Goal: Task Accomplishment & Management: Use online tool/utility

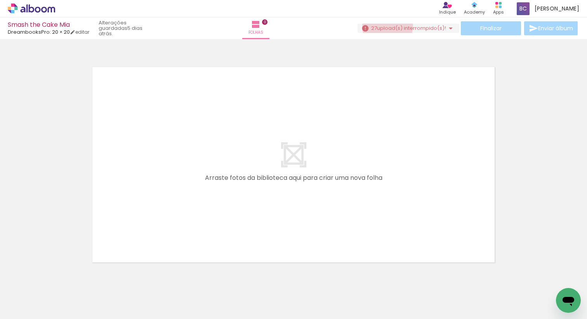
click at [384, 26] on span "upload(s) interrompido(s)!" at bounding box center [411, 27] width 69 height 7
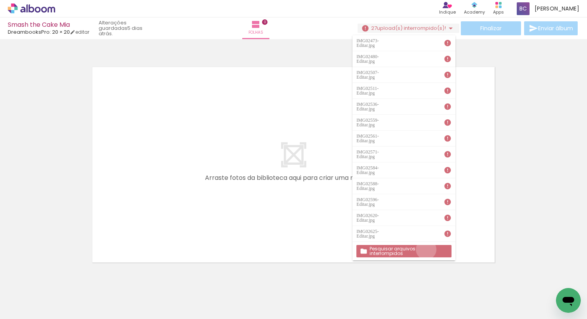
click at [0, 0] on slot "Pesquisar arquivos interrompidos" at bounding box center [0, 0] width 0 height 0
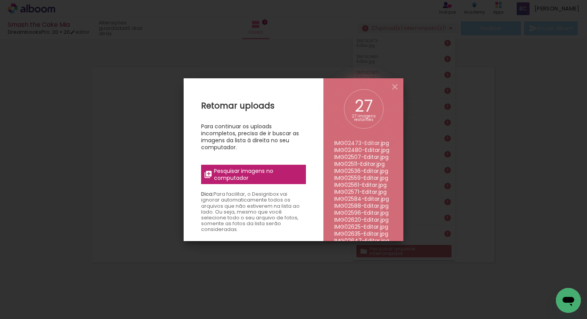
click at [263, 173] on span "Pesquisar imagens no computador" at bounding box center [257, 175] width 87 height 14
click at [0, 0] on input "file" at bounding box center [0, 0] width 0 height 0
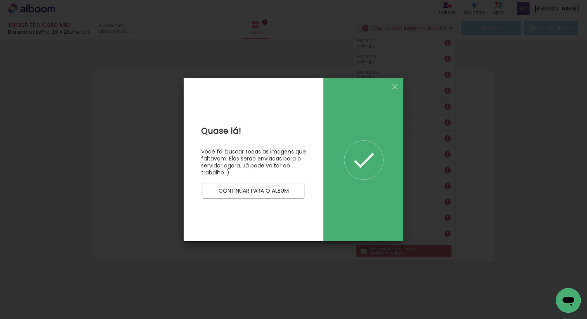
click at [0, 0] on slot "Continuar para o álbum" at bounding box center [0, 0] width 0 height 0
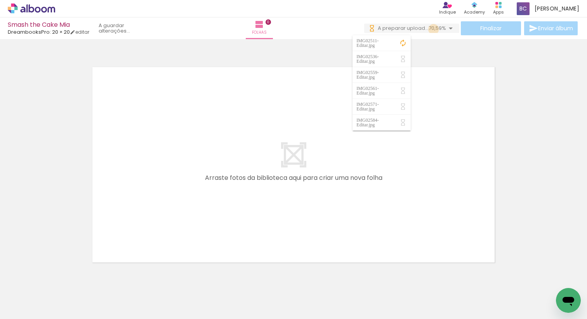
click at [431, 29] on span "70,59%" at bounding box center [436, 27] width 17 height 7
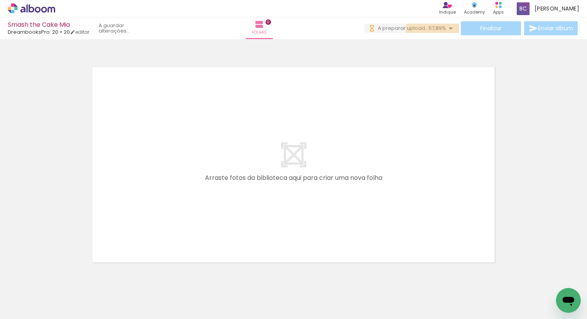
click at [431, 29] on span "57,89%" at bounding box center [436, 27] width 17 height 7
click at [419, 28] on quentale-upload-monitor at bounding box center [427, 29] width 64 height 10
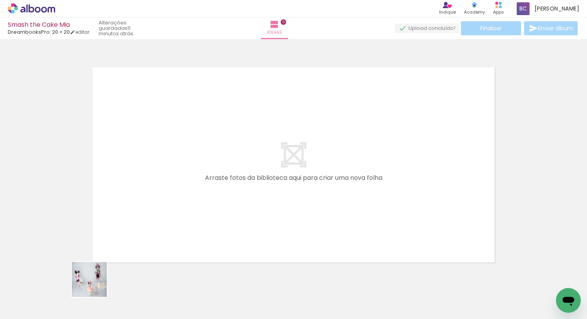
drag, startPoint x: 90, startPoint y: 292, endPoint x: 161, endPoint y: 223, distance: 98.5
click at [167, 199] on quentale-workspace at bounding box center [293, 159] width 587 height 319
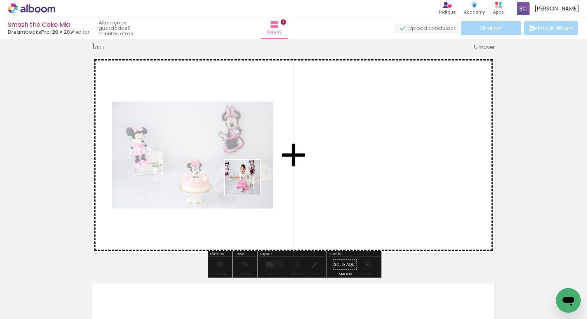
drag, startPoint x: 162, startPoint y: 258, endPoint x: 305, endPoint y: 156, distance: 175.3
click at [305, 156] on quentale-workspace at bounding box center [293, 159] width 587 height 319
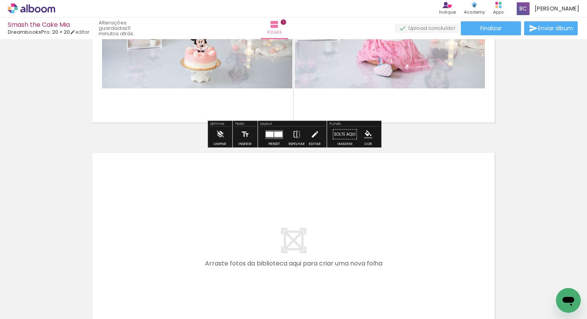
scroll to position [155, 0]
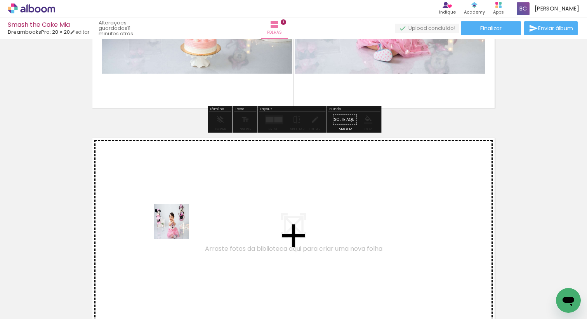
drag, startPoint x: 170, startPoint y: 285, endPoint x: 179, endPoint y: 218, distance: 67.7
click at [179, 218] on quentale-workspace at bounding box center [293, 159] width 587 height 319
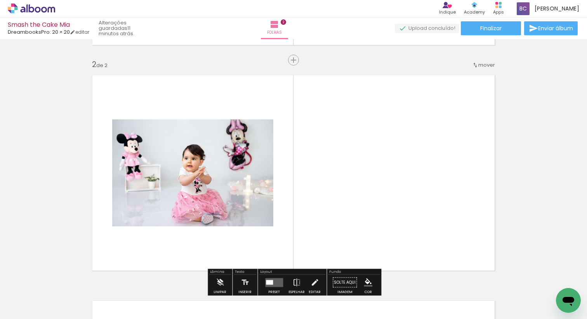
scroll to position [235, 0]
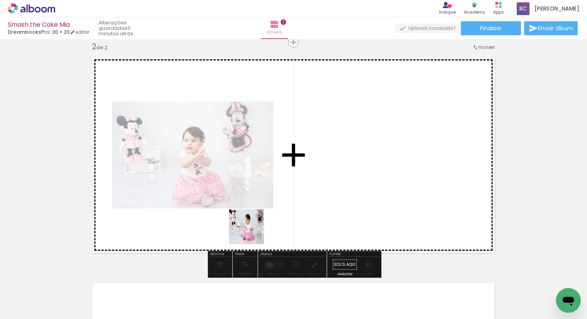
drag, startPoint x: 212, startPoint y: 293, endPoint x: 297, endPoint y: 187, distance: 135.2
click at [297, 187] on quentale-workspace at bounding box center [293, 159] width 587 height 319
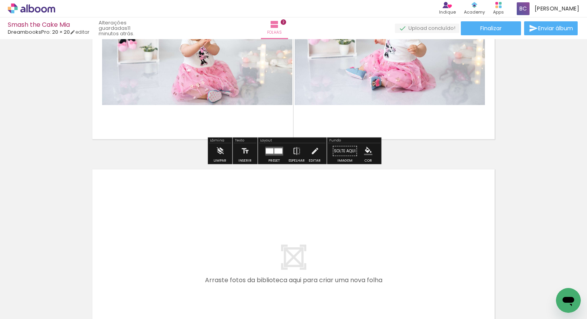
scroll to position [357, 0]
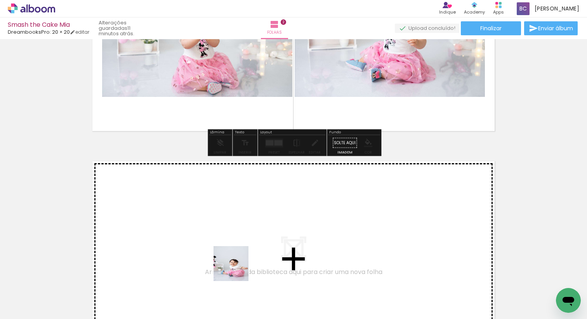
drag, startPoint x: 258, startPoint y: 295, endPoint x: 210, endPoint y: 239, distance: 74.3
click at [210, 239] on quentale-workspace at bounding box center [293, 159] width 587 height 319
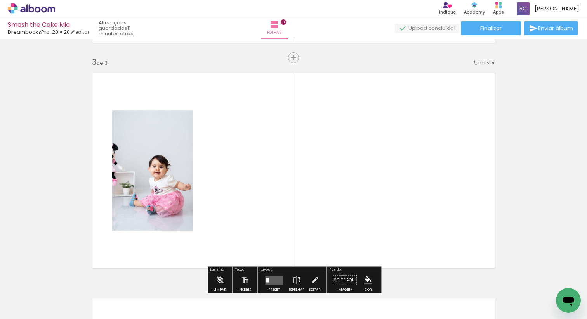
scroll to position [461, 0]
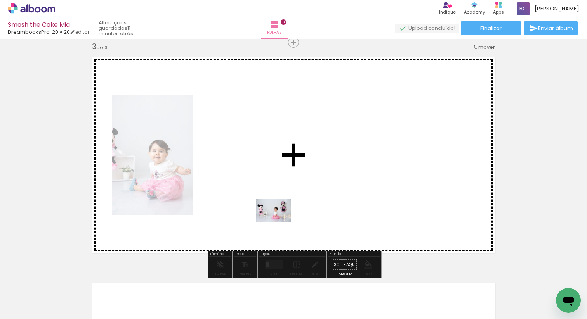
click at [281, 213] on quentale-workspace at bounding box center [293, 159] width 587 height 319
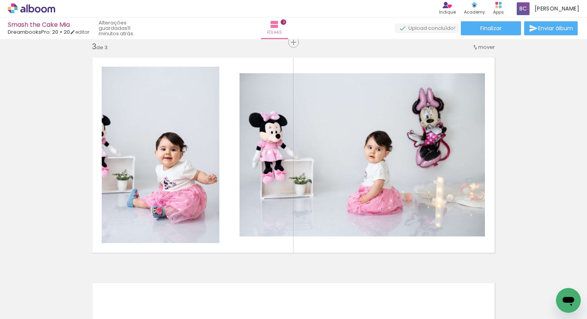
click at [339, 300] on div at bounding box center [338, 293] width 38 height 26
drag, startPoint x: 342, startPoint y: 304, endPoint x: 318, endPoint y: 244, distance: 64.2
click at [318, 244] on quentale-workspace at bounding box center [293, 159] width 587 height 319
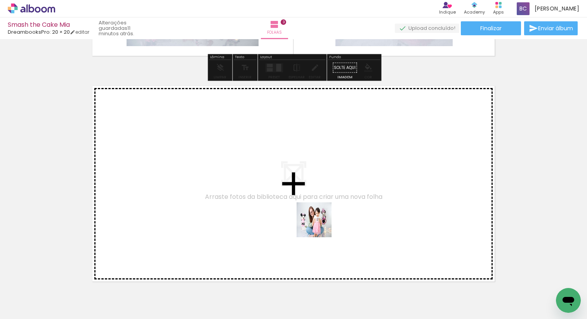
drag, startPoint x: 387, startPoint y: 301, endPoint x: 320, endPoint y: 226, distance: 101.1
click at [320, 226] on quentale-workspace at bounding box center [293, 159] width 587 height 319
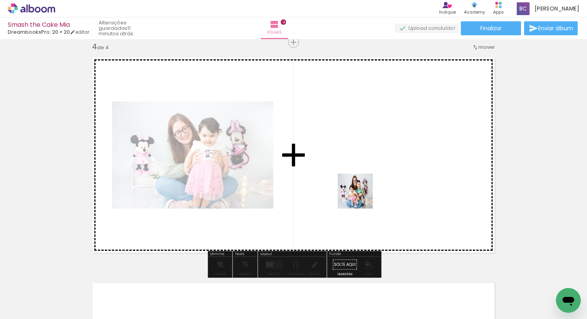
click at [351, 184] on quentale-workspace at bounding box center [293, 159] width 587 height 319
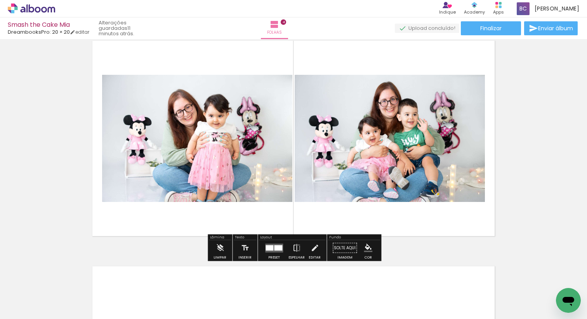
scroll to position [703, 0]
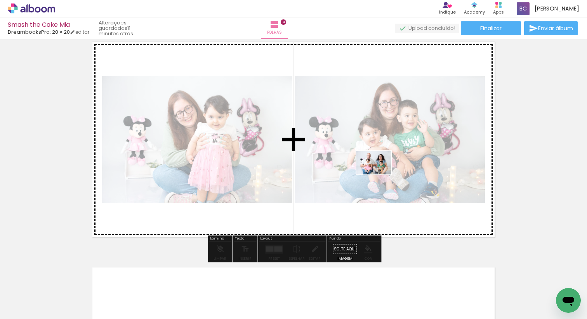
drag, startPoint x: 469, startPoint y: 299, endPoint x: 379, endPoint y: 175, distance: 153.1
click at [379, 175] on quentale-workspace at bounding box center [293, 159] width 587 height 319
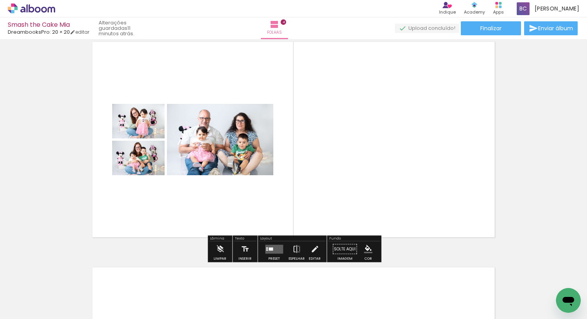
scroll to position [0, 114]
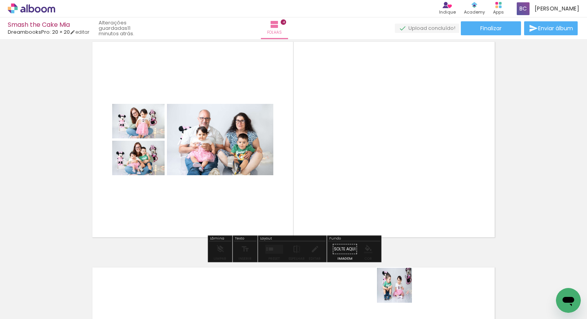
drag, startPoint x: 402, startPoint y: 296, endPoint x: 423, endPoint y: 261, distance: 40.6
click at [371, 211] on quentale-workspace at bounding box center [293, 159] width 587 height 319
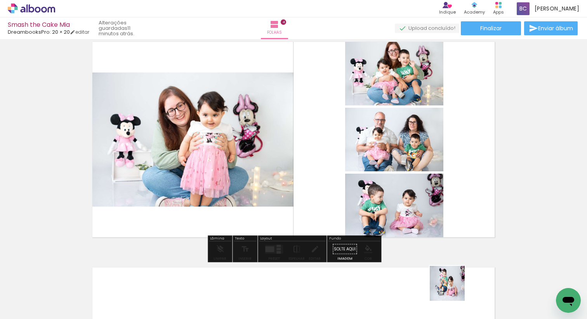
drag, startPoint x: 458, startPoint y: 301, endPoint x: 401, endPoint y: 211, distance: 106.1
click at [401, 211] on quentale-workspace at bounding box center [293, 159] width 587 height 319
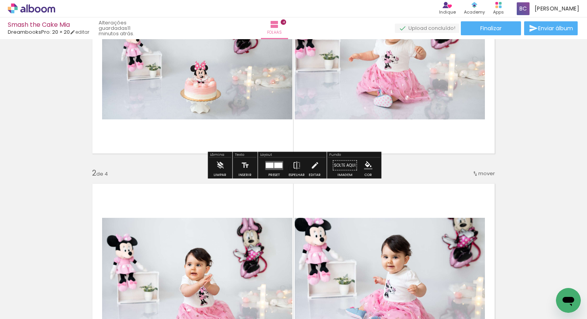
scroll to position [130, 0]
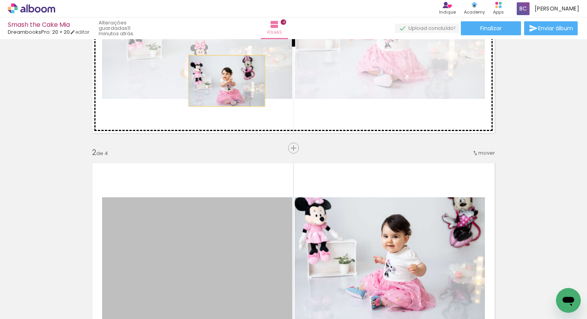
drag, startPoint x: 251, startPoint y: 229, endPoint x: 227, endPoint y: 81, distance: 150.2
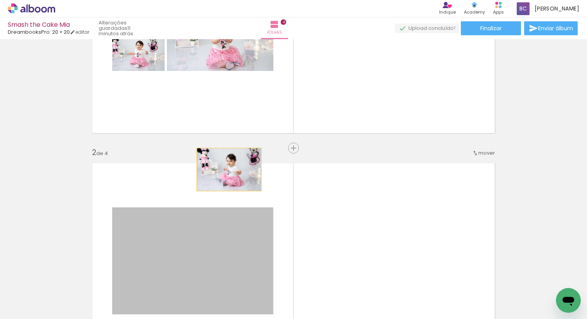
drag, startPoint x: 227, startPoint y: 226, endPoint x: 238, endPoint y: 85, distance: 140.9
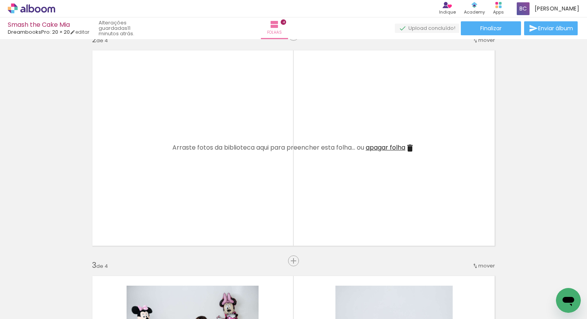
scroll to position [270, 0]
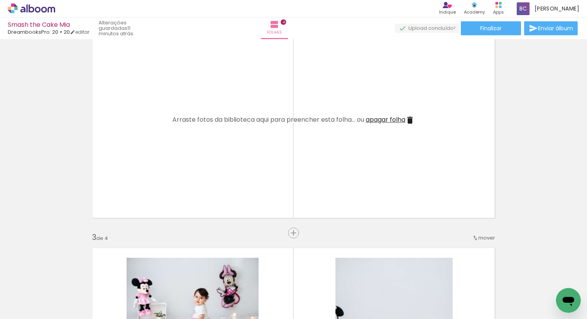
click at [380, 117] on span "apagar folha" at bounding box center [385, 119] width 40 height 9
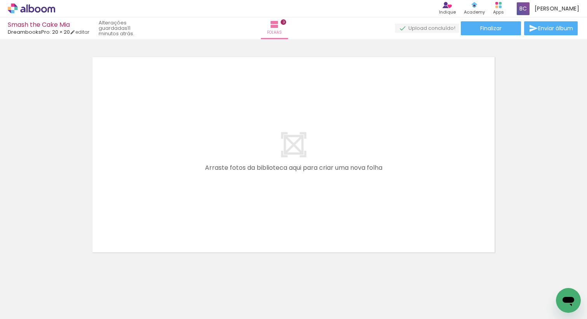
scroll to position [702, 0]
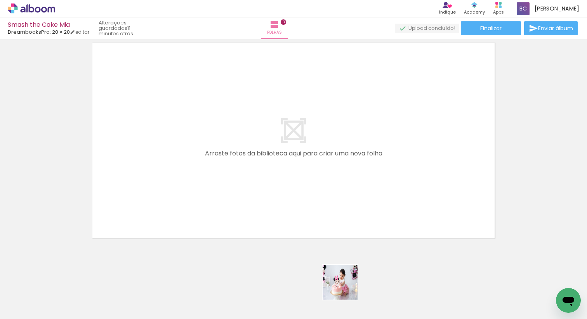
drag, startPoint x: 348, startPoint y: 292, endPoint x: 335, endPoint y: 251, distance: 43.1
click at [303, 222] on quentale-workspace at bounding box center [293, 159] width 587 height 319
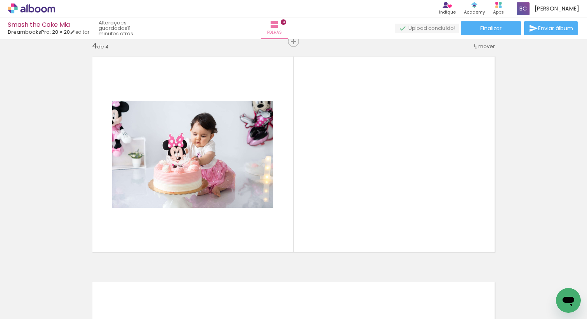
scroll to position [687, 0]
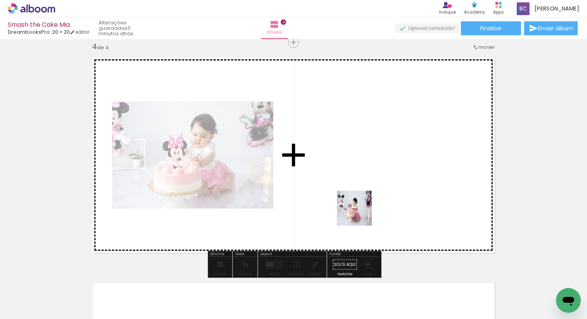
drag, startPoint x: 402, startPoint y: 298, endPoint x: 395, endPoint y: 244, distance: 53.9
click at [360, 214] on quentale-workspace at bounding box center [293, 159] width 587 height 319
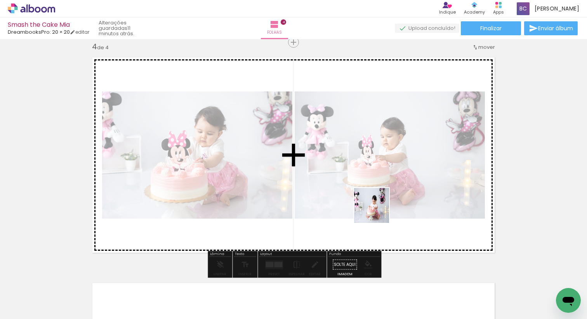
drag, startPoint x: 429, startPoint y: 288, endPoint x: 377, endPoint y: 211, distance: 92.8
click at [377, 211] on quentale-workspace at bounding box center [293, 159] width 587 height 319
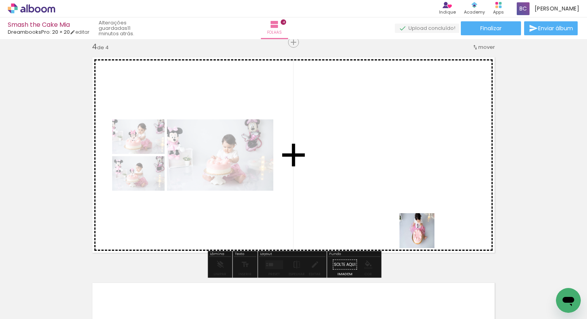
drag, startPoint x: 472, startPoint y: 293, endPoint x: 360, endPoint y: 179, distance: 159.7
click at [360, 179] on quentale-workspace at bounding box center [293, 159] width 587 height 319
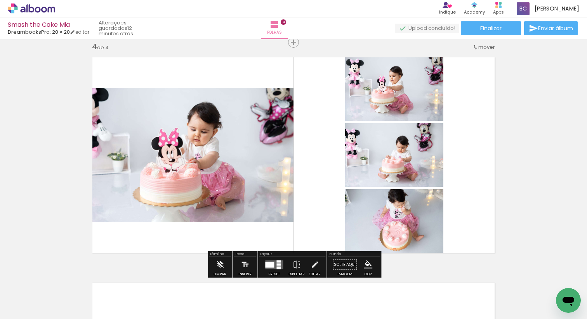
scroll to position [0, 879]
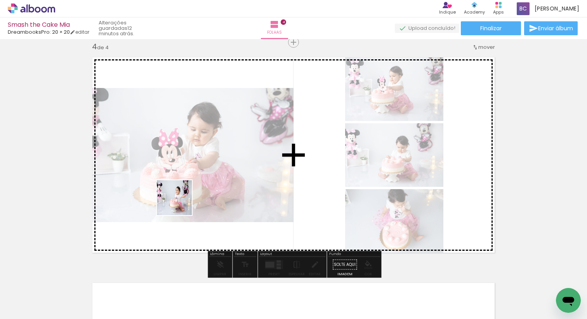
drag, startPoint x: 168, startPoint y: 245, endPoint x: 180, endPoint y: 203, distance: 43.7
click at [180, 203] on quentale-workspace at bounding box center [293, 159] width 587 height 319
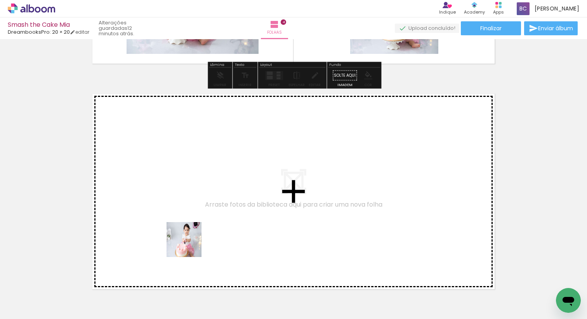
click at [189, 230] on quentale-workspace at bounding box center [293, 159] width 587 height 319
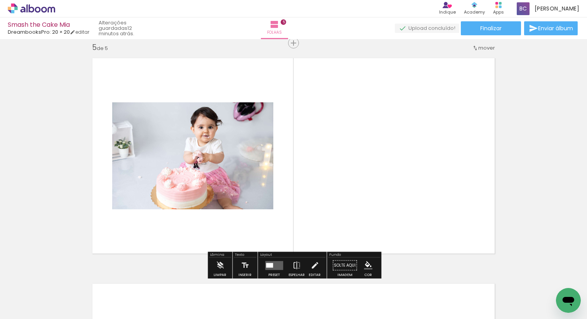
scroll to position [913, 0]
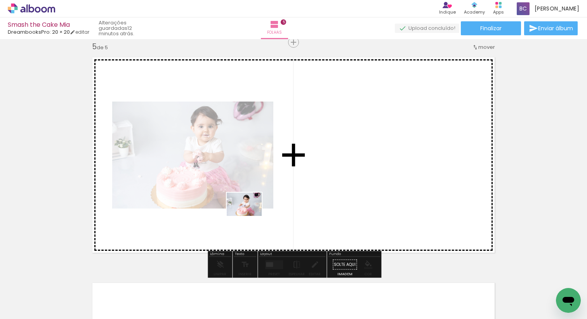
drag, startPoint x: 239, startPoint y: 294, endPoint x: 264, endPoint y: 234, distance: 65.4
click at [250, 216] on quentale-workspace at bounding box center [293, 159] width 587 height 319
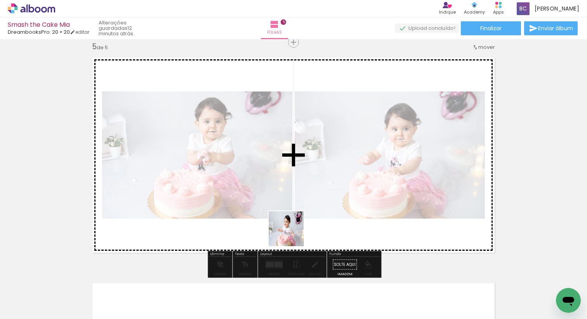
drag, startPoint x: 293, startPoint y: 245, endPoint x: 296, endPoint y: 237, distance: 8.2
click at [292, 233] on quentale-workspace at bounding box center [293, 159] width 587 height 319
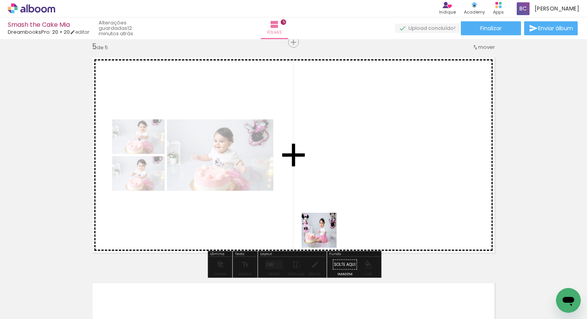
drag, startPoint x: 336, startPoint y: 293, endPoint x: 329, endPoint y: 232, distance: 61.7
click at [325, 229] on quentale-workspace at bounding box center [293, 159] width 587 height 319
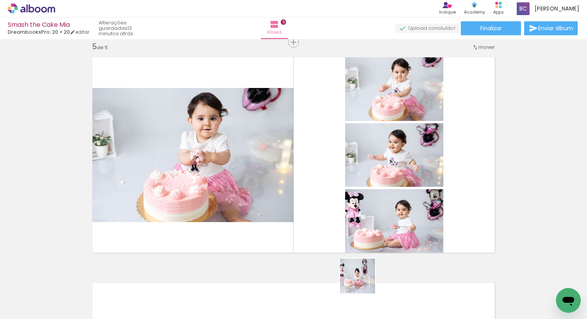
drag, startPoint x: 371, startPoint y: 296, endPoint x: 361, endPoint y: 253, distance: 45.0
click at [310, 207] on quentale-workspace at bounding box center [293, 159] width 587 height 319
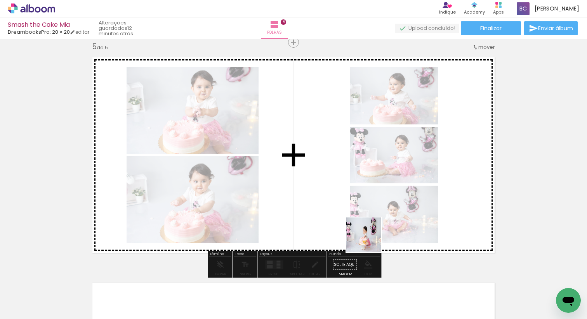
drag, startPoint x: 422, startPoint y: 298, endPoint x: 329, endPoint y: 203, distance: 133.1
click at [329, 203] on quentale-workspace at bounding box center [293, 159] width 587 height 319
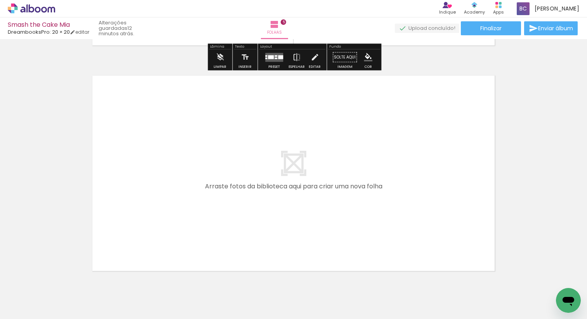
scroll to position [0, 1000]
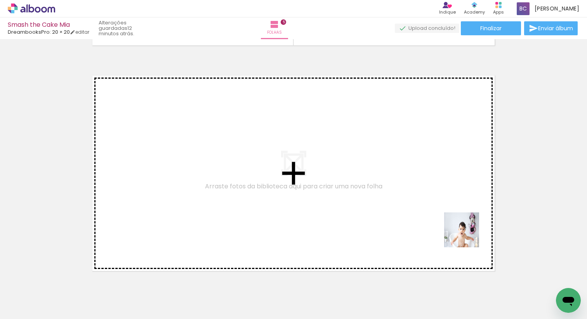
drag, startPoint x: 542, startPoint y: 291, endPoint x: 445, endPoint y: 222, distance: 119.3
click at [445, 222] on quentale-workspace at bounding box center [293, 159] width 587 height 319
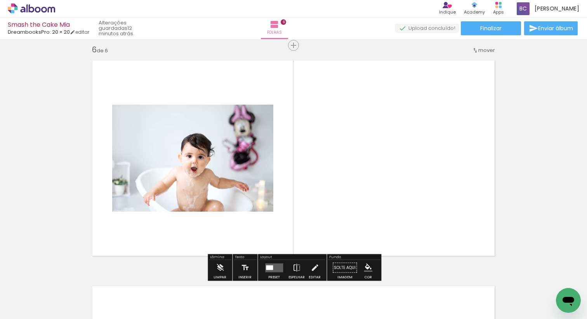
scroll to position [1139, 0]
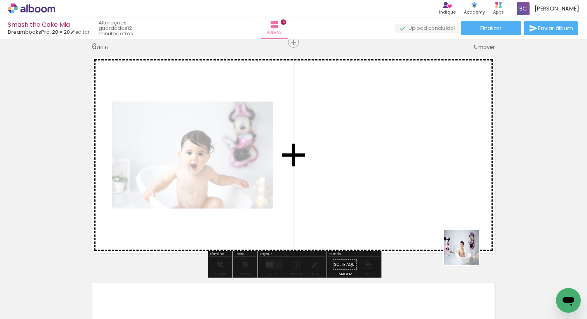
drag, startPoint x: 502, startPoint y: 285, endPoint x: 408, endPoint y: 199, distance: 127.4
click at [408, 199] on quentale-workspace at bounding box center [293, 159] width 587 height 319
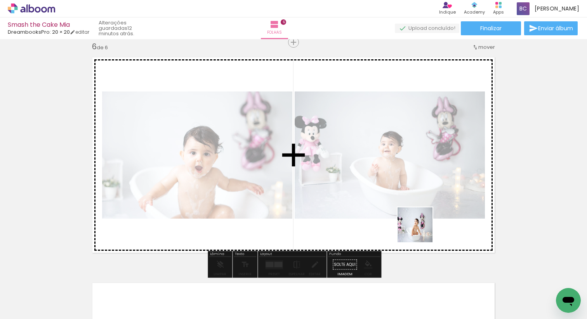
drag, startPoint x: 467, startPoint y: 296, endPoint x: 408, endPoint y: 209, distance: 105.5
click at [408, 209] on quentale-workspace at bounding box center [293, 159] width 587 height 319
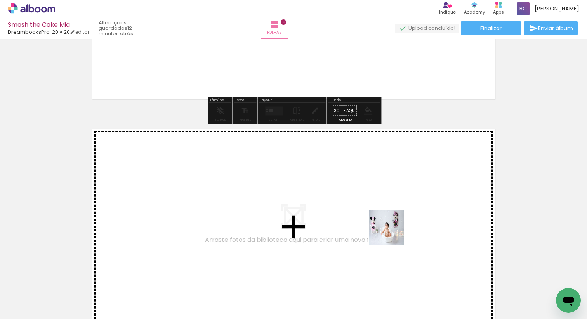
drag, startPoint x: 393, startPoint y: 236, endPoint x: 390, endPoint y: 230, distance: 7.3
click at [390, 230] on quentale-workspace at bounding box center [293, 159] width 587 height 319
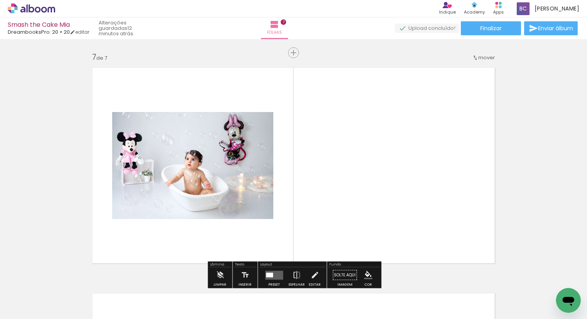
scroll to position [1364, 0]
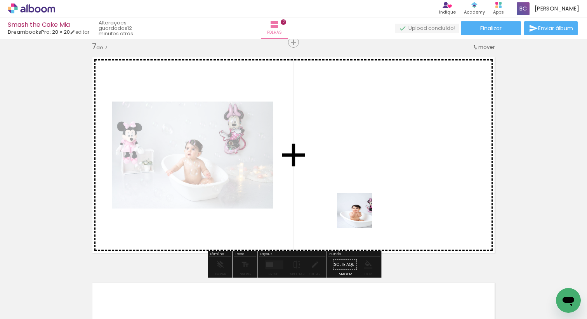
drag, startPoint x: 365, startPoint y: 233, endPoint x: 358, endPoint y: 233, distance: 7.0
click at [360, 216] on quentale-workspace at bounding box center [293, 159] width 587 height 319
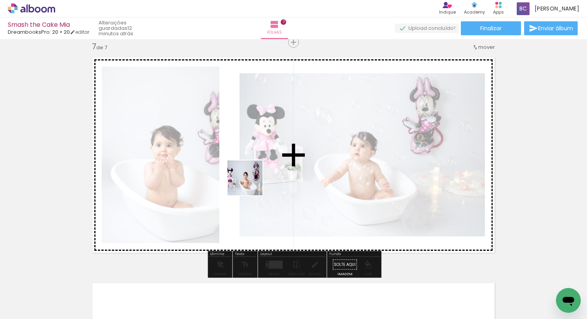
drag, startPoint x: 342, startPoint y: 288, endPoint x: 248, endPoint y: 177, distance: 145.6
click at [250, 183] on quentale-workspace at bounding box center [293, 159] width 587 height 319
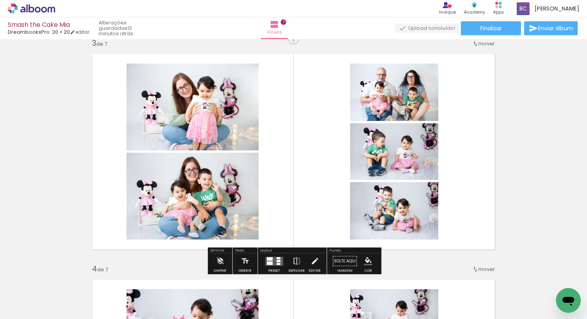
scroll to position [527, 0]
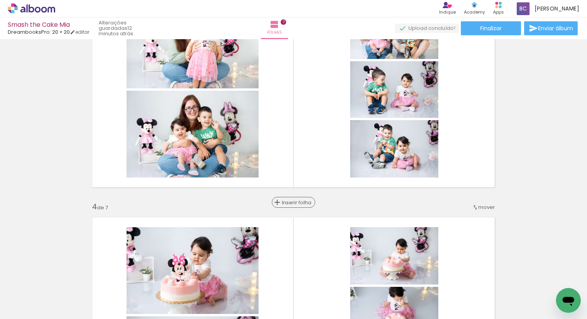
click at [293, 201] on span "Inserir folha" at bounding box center [297, 202] width 30 height 5
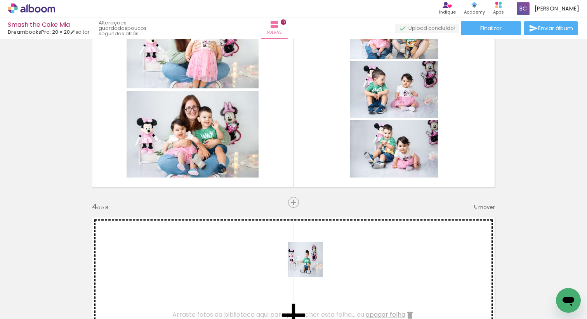
drag, startPoint x: 311, startPoint y: 265, endPoint x: 301, endPoint y: 253, distance: 15.7
click at [295, 249] on quentale-workspace at bounding box center [293, 159] width 587 height 319
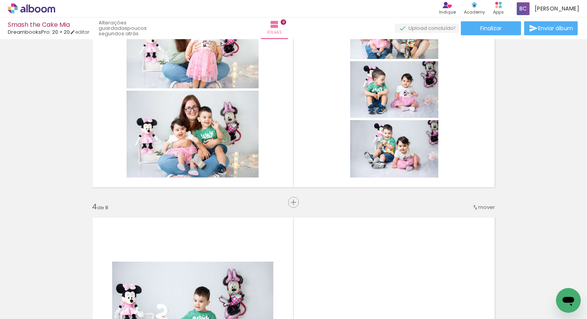
drag, startPoint x: 374, startPoint y: 291, endPoint x: 370, endPoint y: 250, distance: 41.0
click at [370, 250] on quentale-workspace at bounding box center [293, 159] width 587 height 319
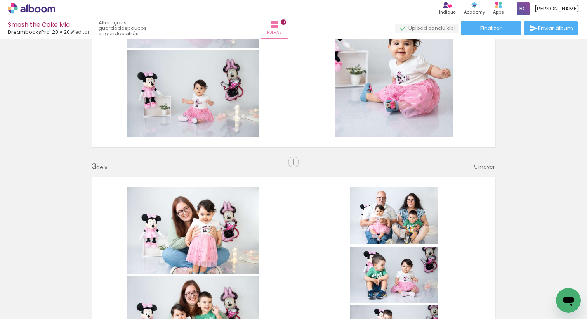
scroll to position [329, 0]
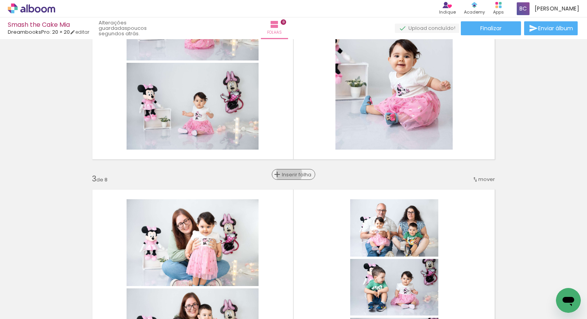
click at [292, 174] on span "Inserir folha" at bounding box center [297, 174] width 30 height 5
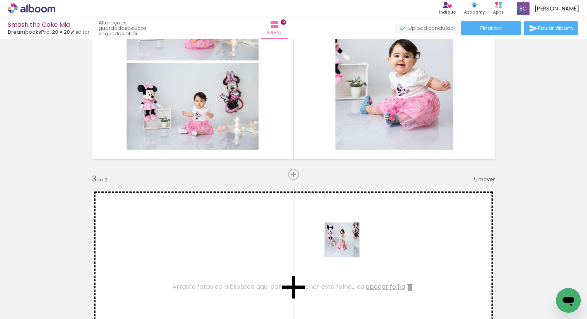
drag, startPoint x: 419, startPoint y: 296, endPoint x: 371, endPoint y: 256, distance: 62.3
click at [336, 239] on quentale-workspace at bounding box center [293, 159] width 587 height 319
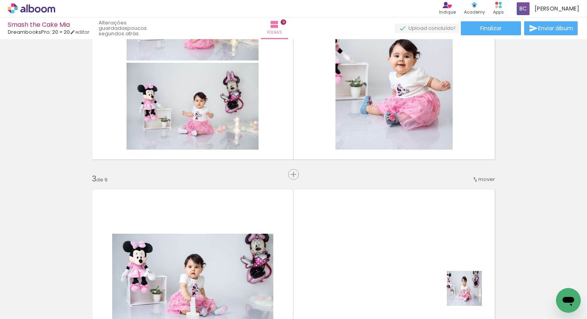
drag, startPoint x: 470, startPoint y: 294, endPoint x: 393, endPoint y: 222, distance: 106.2
click at [393, 222] on quentale-workspace at bounding box center [293, 159] width 587 height 319
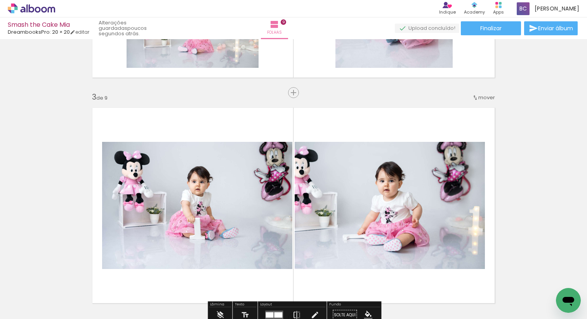
scroll to position [0, 392]
drag, startPoint x: 374, startPoint y: 296, endPoint x: 339, endPoint y: 241, distance: 64.5
click at [331, 232] on quentale-workspace at bounding box center [293, 159] width 587 height 319
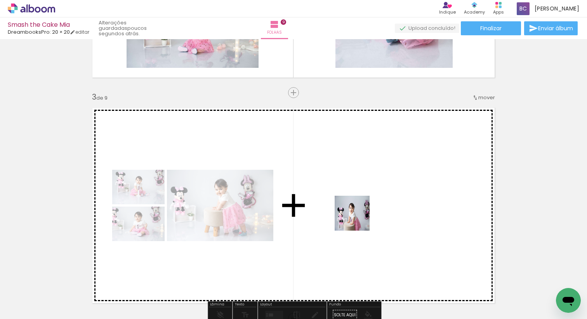
drag, startPoint x: 411, startPoint y: 298, endPoint x: 358, endPoint y: 219, distance: 95.2
click at [358, 219] on quentale-workspace at bounding box center [293, 159] width 587 height 319
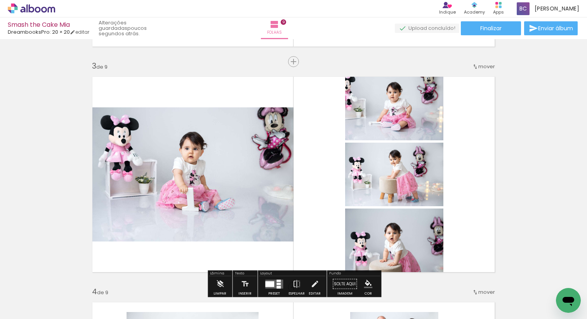
scroll to position [426, 0]
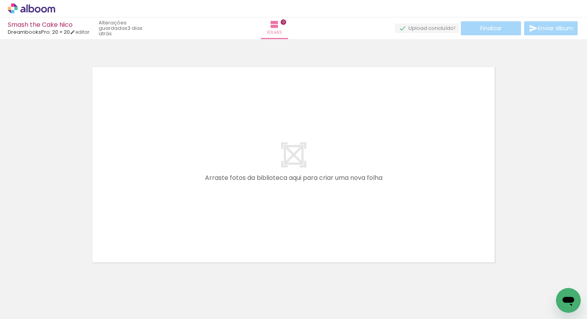
scroll to position [0, 124]
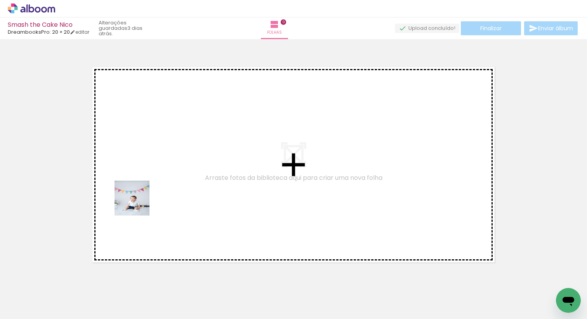
drag, startPoint x: 135, startPoint y: 243, endPoint x: 139, endPoint y: 211, distance: 32.9
click at [138, 204] on quentale-workspace at bounding box center [293, 159] width 587 height 319
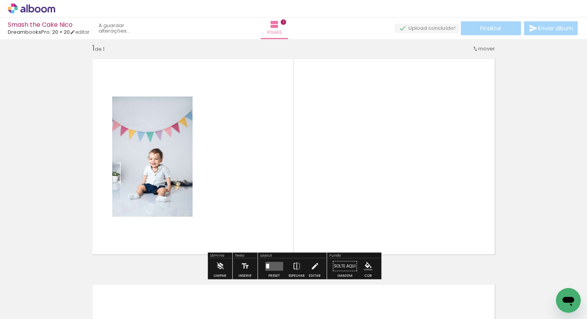
scroll to position [10, 0]
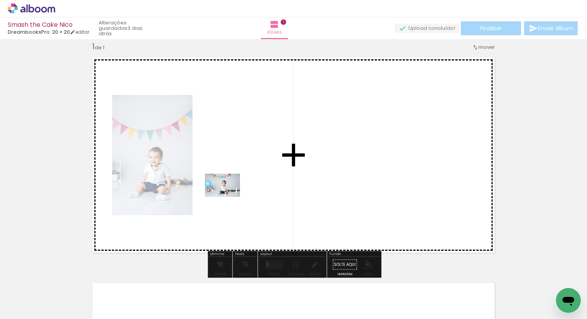
drag, startPoint x: 176, startPoint y: 305, endPoint x: 229, endPoint y: 196, distance: 120.4
click at [229, 196] on quentale-workspace at bounding box center [293, 159] width 587 height 319
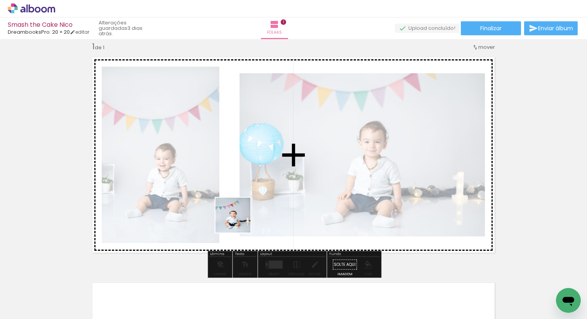
drag, startPoint x: 223, startPoint y: 298, endPoint x: 241, endPoint y: 217, distance: 83.0
click at [241, 217] on quentale-workspace at bounding box center [293, 159] width 587 height 319
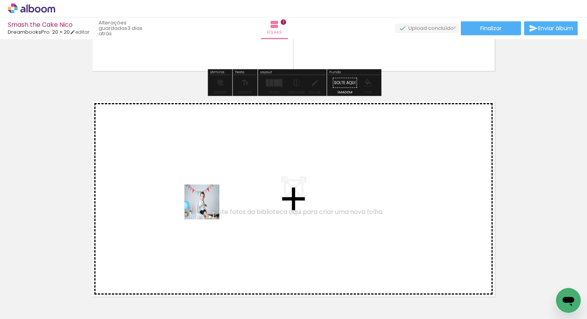
click at [208, 208] on quentale-workspace at bounding box center [293, 159] width 587 height 319
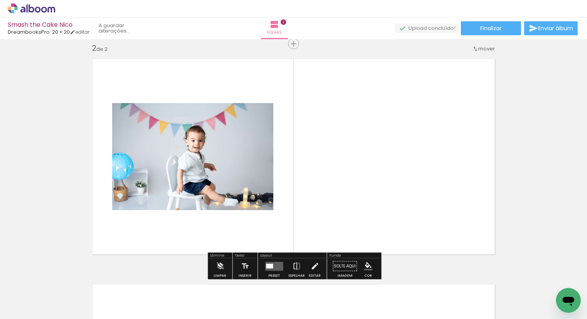
scroll to position [235, 0]
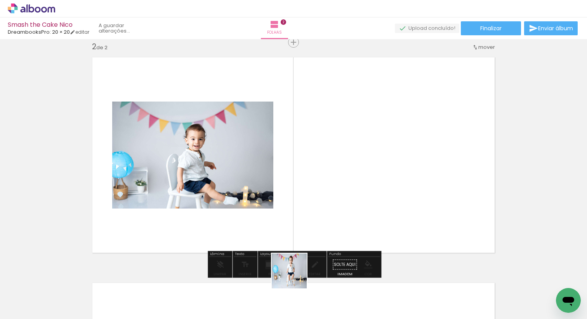
drag, startPoint x: 295, startPoint y: 288, endPoint x: 308, endPoint y: 190, distance: 99.1
click at [308, 190] on quentale-workspace at bounding box center [293, 159] width 587 height 319
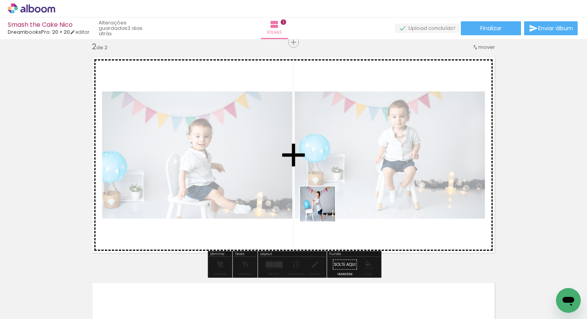
drag, startPoint x: 331, startPoint y: 254, endPoint x: 323, endPoint y: 206, distance: 48.8
click at [323, 206] on quentale-workspace at bounding box center [293, 159] width 587 height 319
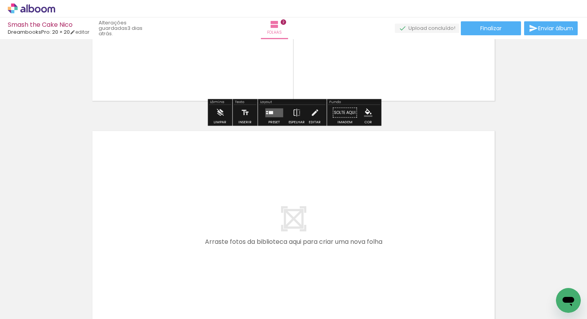
scroll to position [0, 251]
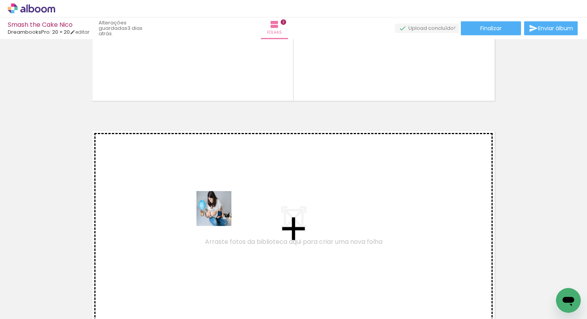
click at [220, 215] on quentale-workspace at bounding box center [293, 159] width 587 height 319
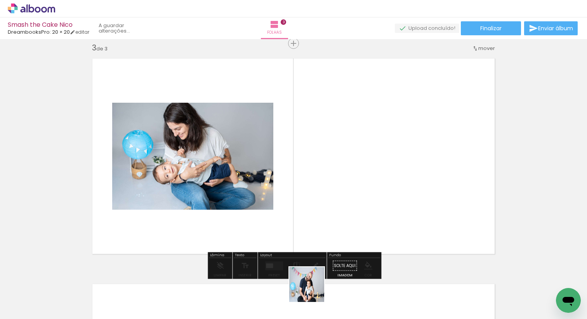
scroll to position [461, 0]
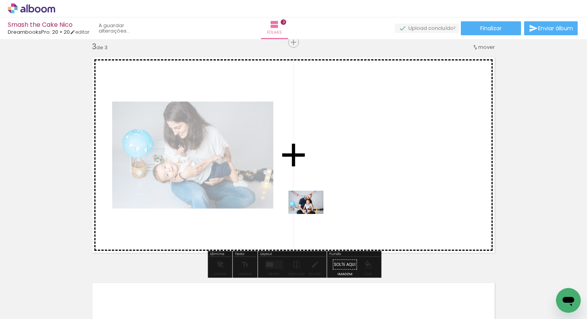
click at [312, 214] on quentale-workspace at bounding box center [293, 159] width 587 height 319
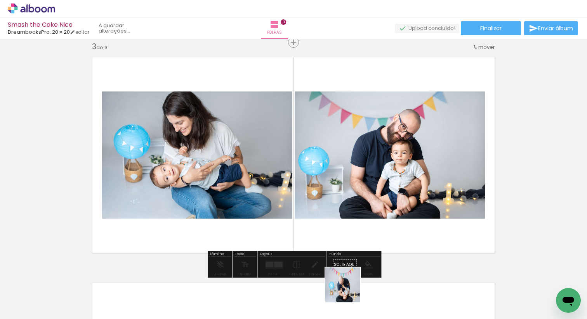
drag, startPoint x: 348, startPoint y: 291, endPoint x: 336, endPoint y: 178, distance: 113.2
click at [336, 178] on quentale-workspace at bounding box center [293, 159] width 587 height 319
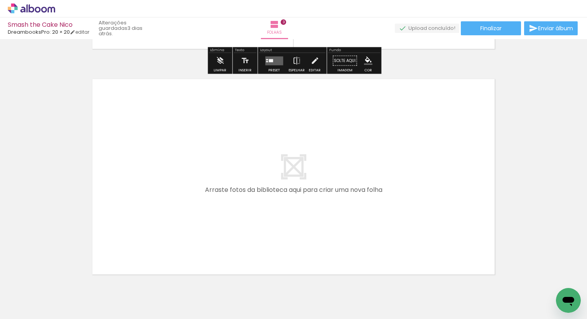
scroll to position [0, 0]
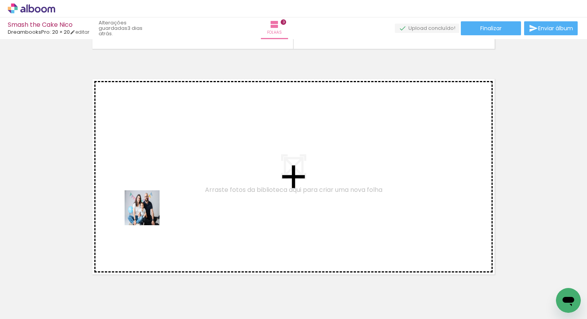
drag, startPoint x: 86, startPoint y: 293, endPoint x: 152, endPoint y: 209, distance: 106.7
click at [152, 209] on quentale-workspace at bounding box center [293, 159] width 587 height 319
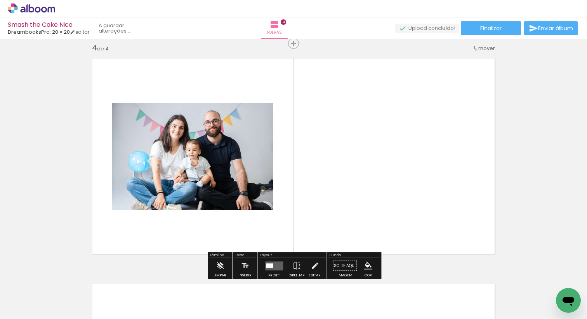
scroll to position [687, 0]
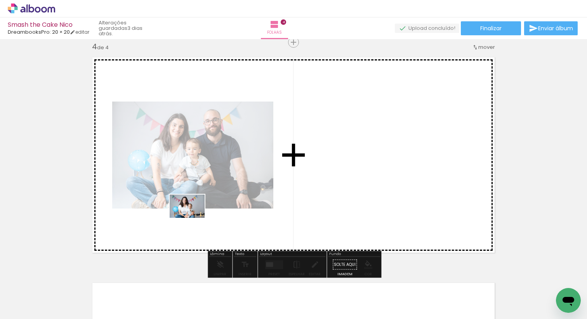
drag, startPoint x: 129, startPoint y: 286, endPoint x: 193, endPoint y: 218, distance: 93.0
click at [193, 218] on quentale-workspace at bounding box center [293, 159] width 587 height 319
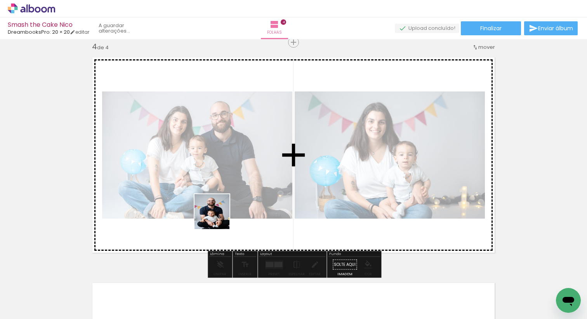
drag, startPoint x: 166, startPoint y: 297, endPoint x: 218, endPoint y: 270, distance: 58.3
click at [218, 218] on quentale-workspace at bounding box center [293, 159] width 587 height 319
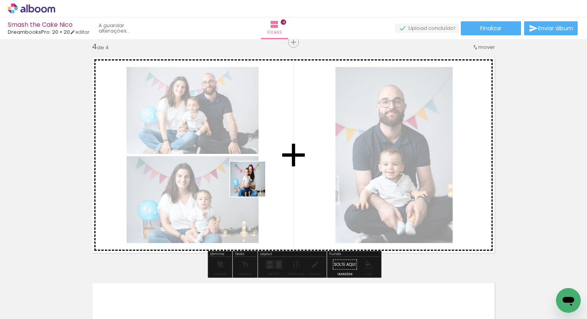
drag, startPoint x: 215, startPoint y: 288, endPoint x: 253, endPoint y: 185, distance: 110.2
click at [253, 185] on quentale-workspace at bounding box center [293, 159] width 587 height 319
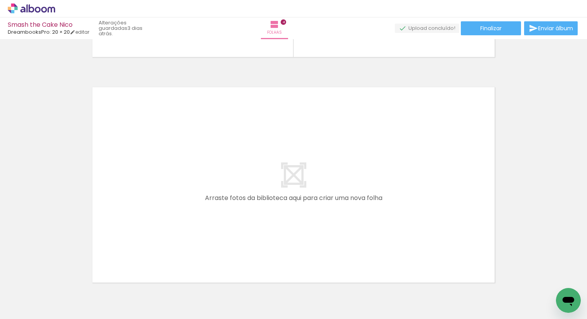
scroll to position [0, 566]
drag, startPoint x: 86, startPoint y: 286, endPoint x: 137, endPoint y: 220, distance: 83.5
click at [137, 220] on quentale-workspace at bounding box center [293, 159] width 587 height 319
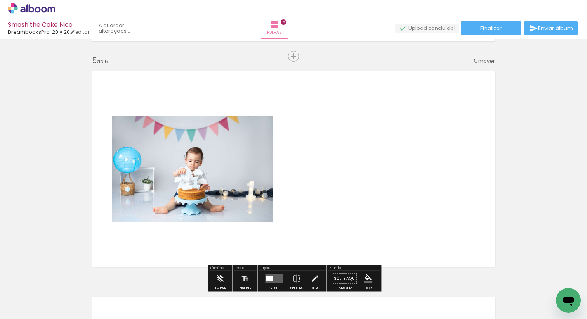
scroll to position [913, 0]
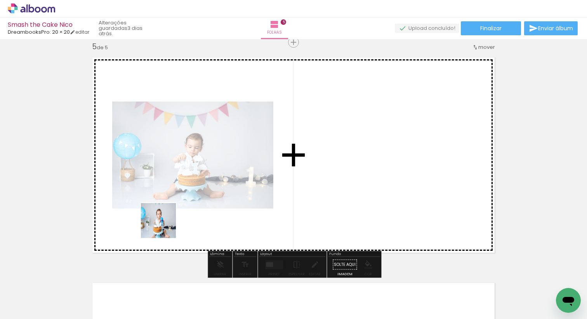
drag, startPoint x: 129, startPoint y: 294, endPoint x: 165, endPoint y: 227, distance: 76.9
click at [165, 225] on quentale-workspace at bounding box center [293, 159] width 587 height 319
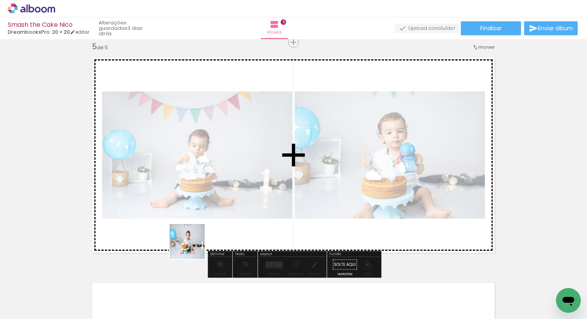
drag, startPoint x: 169, startPoint y: 302, endPoint x: 207, endPoint y: 218, distance: 92.4
click at [207, 218] on quentale-workspace at bounding box center [293, 159] width 587 height 319
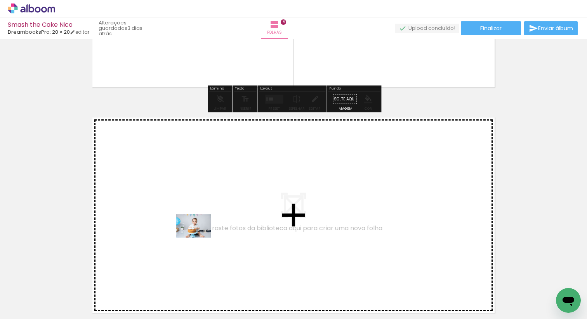
drag, startPoint x: 211, startPoint y: 305, endPoint x: 199, endPoint y: 238, distance: 67.7
click at [199, 238] on quentale-workspace at bounding box center [293, 159] width 587 height 319
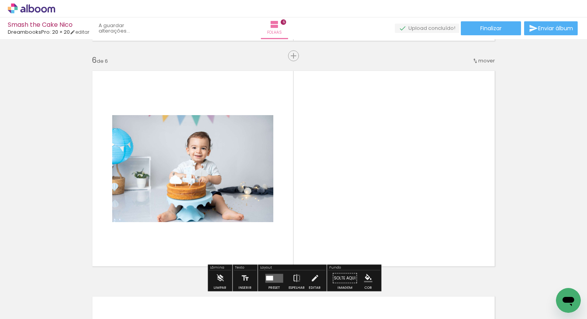
scroll to position [1139, 0]
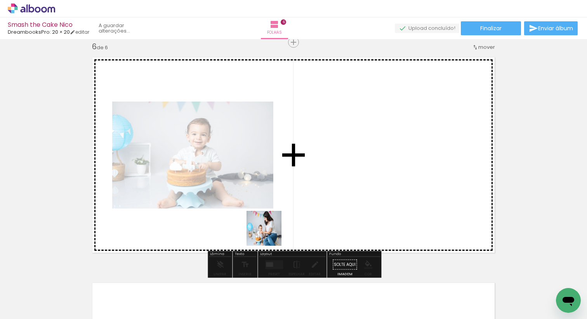
drag, startPoint x: 251, startPoint y: 305, endPoint x: 282, endPoint y: 239, distance: 72.2
click at [280, 213] on quentale-workspace at bounding box center [293, 159] width 587 height 319
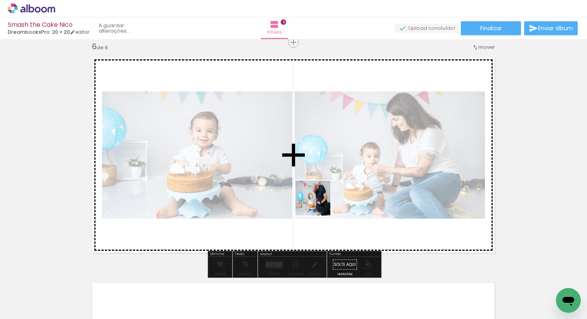
drag, startPoint x: 295, startPoint y: 294, endPoint x: 321, endPoint y: 197, distance: 100.4
click at [321, 197] on quentale-workspace at bounding box center [293, 159] width 587 height 319
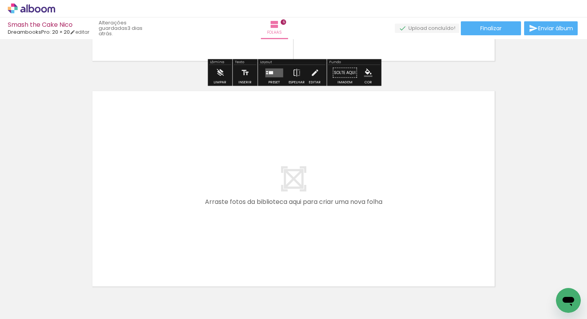
scroll to position [1332, 0]
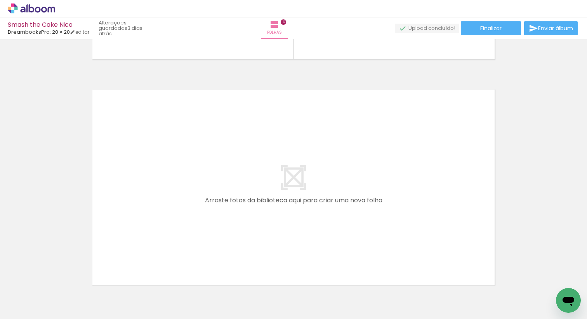
drag, startPoint x: 311, startPoint y: 261, endPoint x: 329, endPoint y: 284, distance: 29.8
click at [310, 260] on quentale-layouter at bounding box center [293, 187] width 413 height 206
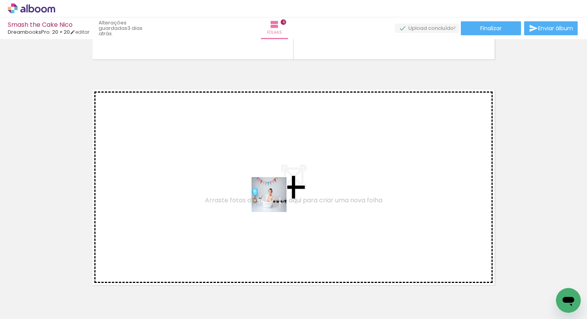
click at [275, 201] on quentale-workspace at bounding box center [293, 159] width 587 height 319
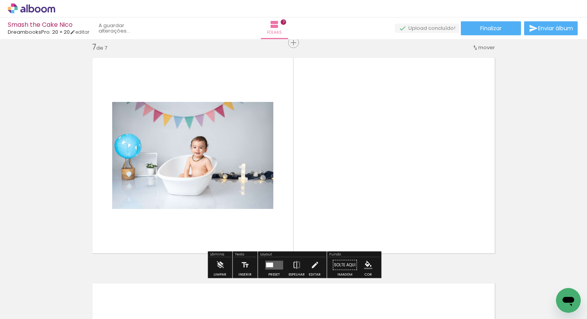
scroll to position [1364, 0]
drag, startPoint x: 387, startPoint y: 298, endPoint x: 343, endPoint y: 186, distance: 120.5
click at [343, 186] on quentale-workspace at bounding box center [293, 159] width 587 height 319
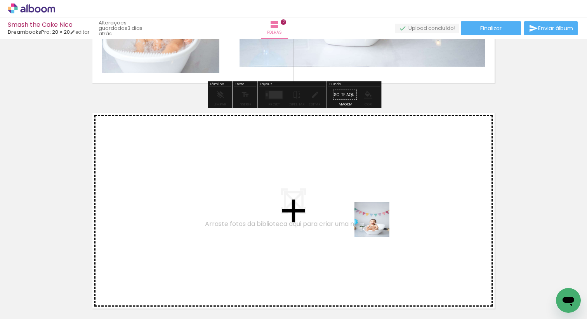
click at [358, 206] on quentale-workspace at bounding box center [293, 159] width 587 height 319
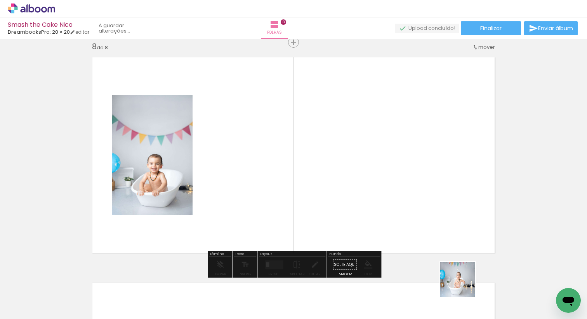
drag, startPoint x: 468, startPoint y: 290, endPoint x: 373, endPoint y: 172, distance: 151.5
click at [373, 172] on quentale-workspace at bounding box center [293, 159] width 587 height 319
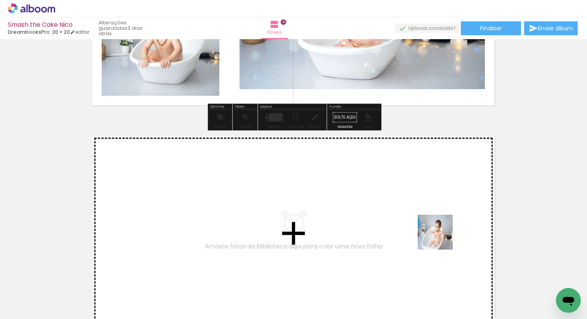
drag, startPoint x: 441, startPoint y: 238, endPoint x: 408, endPoint y: 215, distance: 40.4
click at [408, 215] on quentale-workspace at bounding box center [293, 159] width 587 height 319
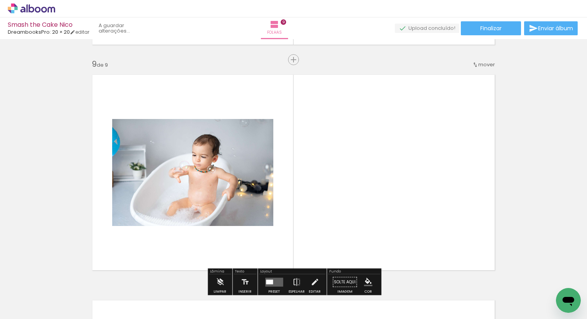
scroll to position [1816, 0]
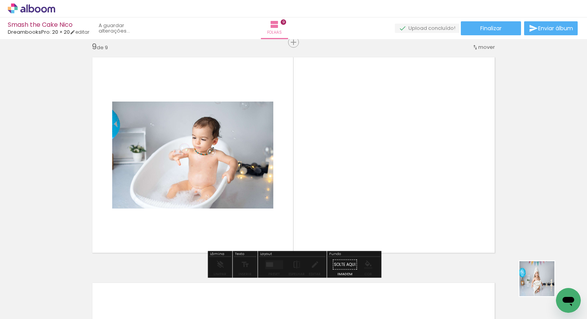
click at [324, 176] on quentale-workspace at bounding box center [293, 159] width 587 height 319
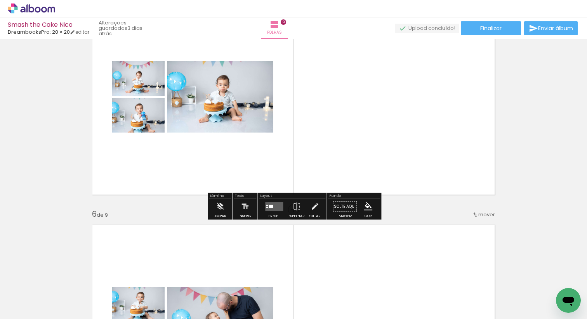
scroll to position [976, 0]
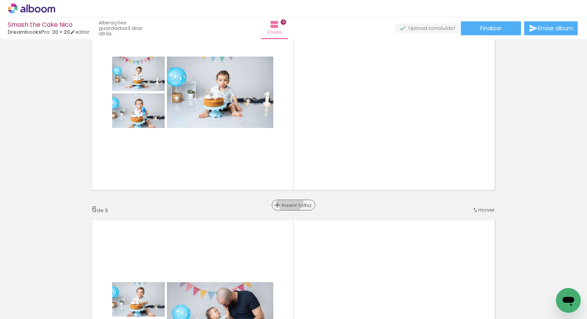
click at [292, 201] on div "Inserir folha" at bounding box center [293, 205] width 42 height 9
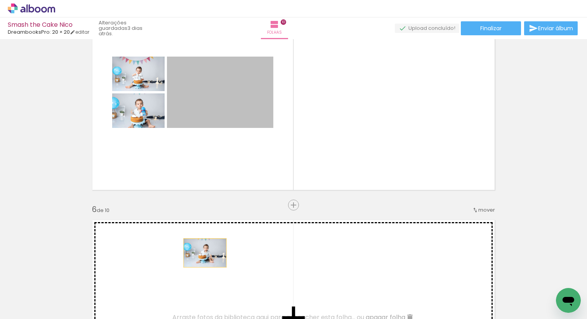
drag, startPoint x: 225, startPoint y: 100, endPoint x: 205, endPoint y: 254, distance: 155.3
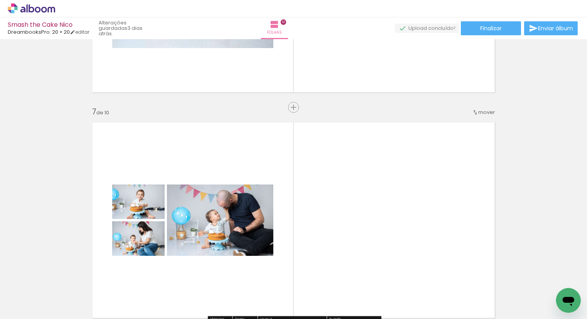
scroll to position [1304, 0]
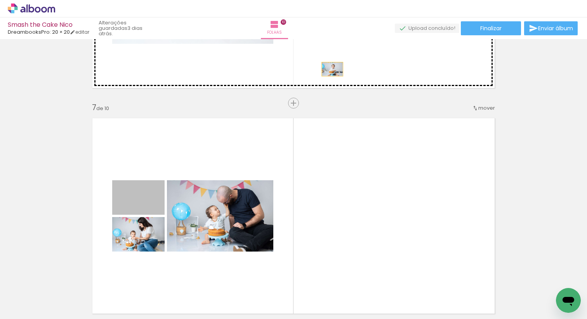
drag, startPoint x: 149, startPoint y: 201, endPoint x: 334, endPoint y: 68, distance: 228.2
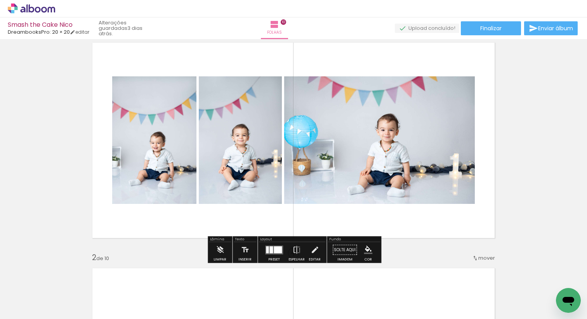
scroll to position [26, 0]
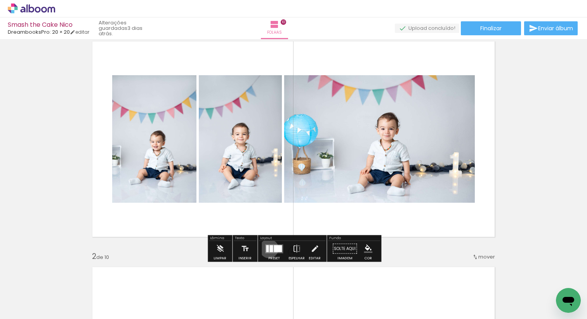
click at [267, 248] on quentale-layouter at bounding box center [274, 248] width 18 height 9
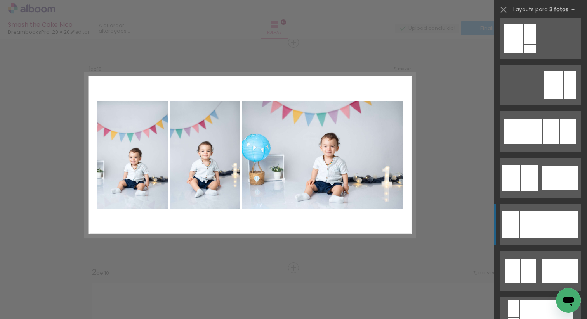
scroll to position [472, 0]
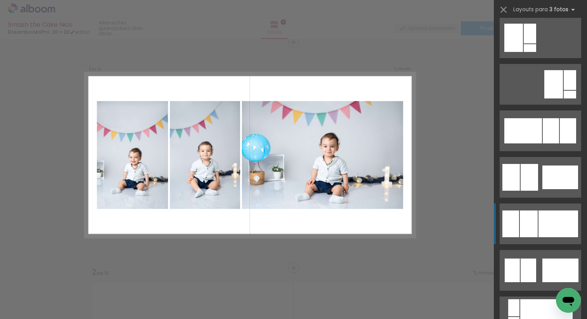
click at [535, 229] on div at bounding box center [528, 224] width 18 height 27
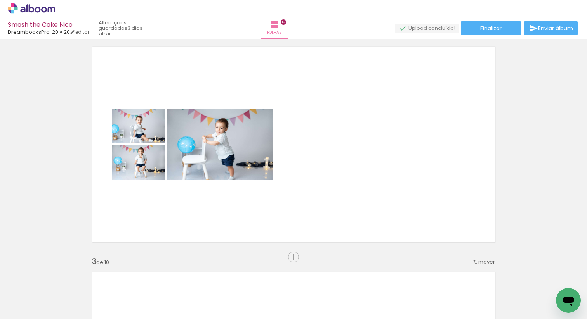
scroll to position [245, 0]
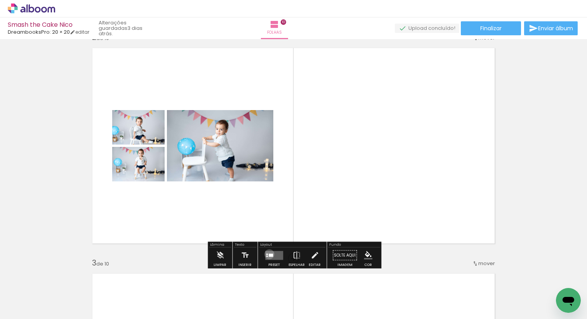
drag, startPoint x: 267, startPoint y: 254, endPoint x: 276, endPoint y: 244, distance: 13.2
click at [268, 254] on div at bounding box center [270, 255] width 4 height 3
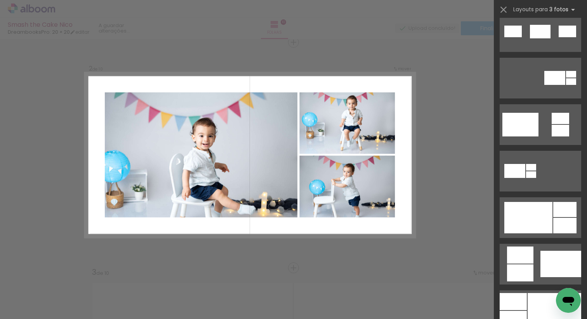
scroll to position [273, 0]
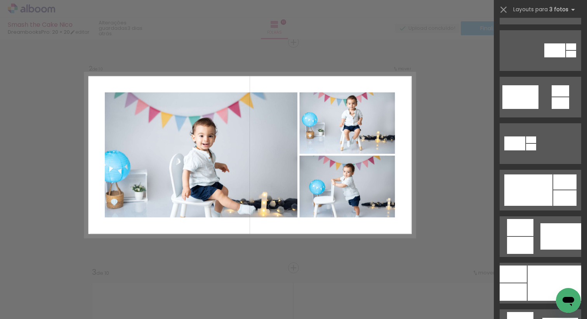
click at [541, 185] on div at bounding box center [528, 190] width 48 height 31
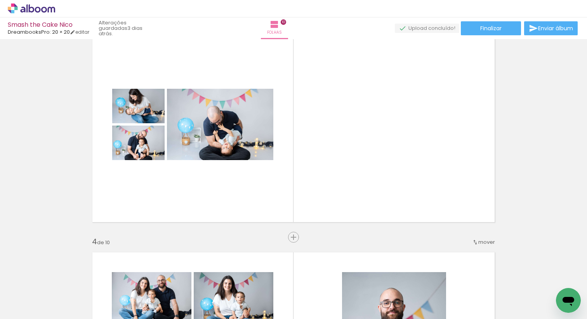
scroll to position [493, 0]
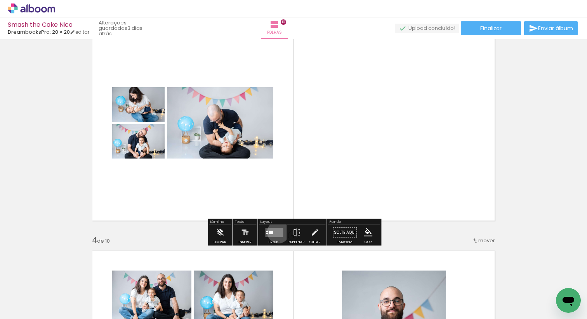
click at [276, 232] on quentale-layouter at bounding box center [274, 232] width 18 height 9
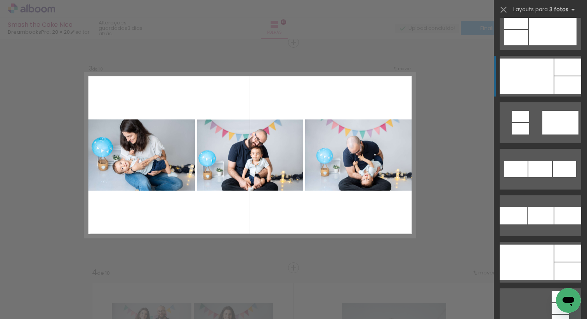
scroll to position [853, 0]
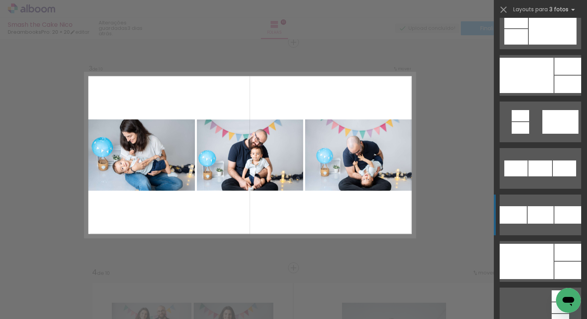
click at [543, 218] on div at bounding box center [540, 214] width 26 height 17
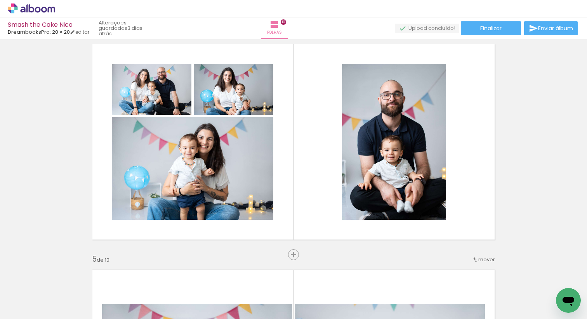
scroll to position [701, 0]
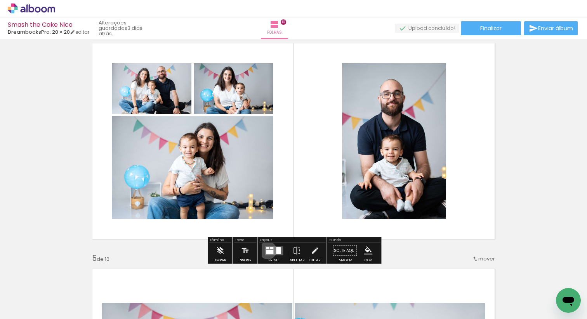
click at [266, 250] on div at bounding box center [269, 252] width 7 height 4
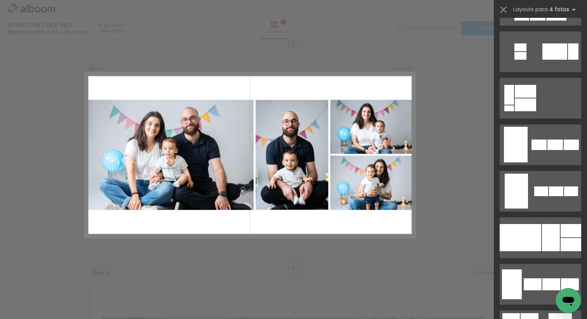
scroll to position [493, 0]
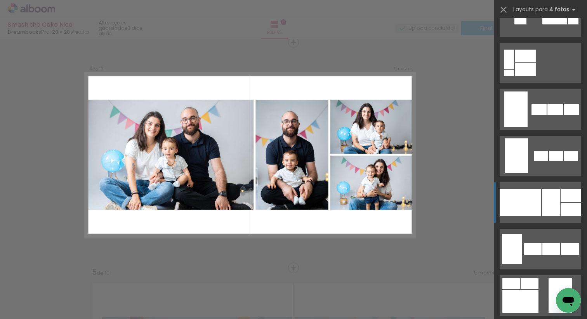
click at [544, 207] on div at bounding box center [551, 202] width 18 height 27
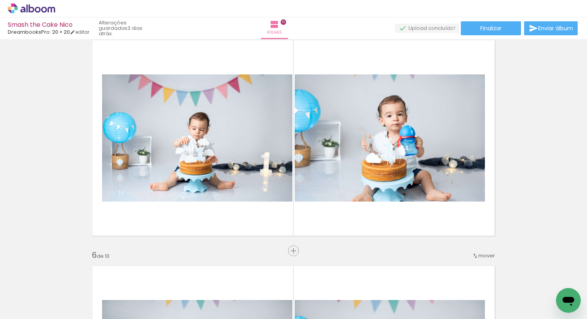
scroll to position [930, 0]
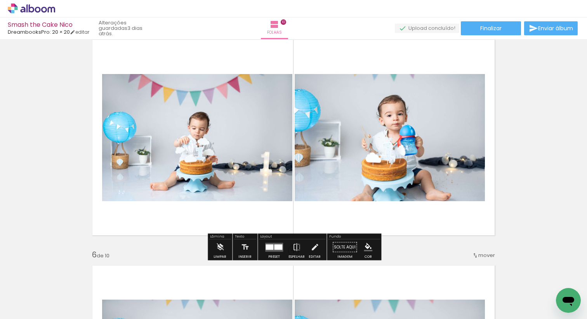
click at [265, 243] on quentale-layouter at bounding box center [274, 247] width 18 height 9
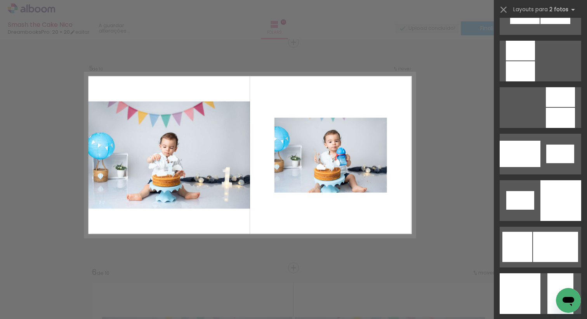
scroll to position [909, 0]
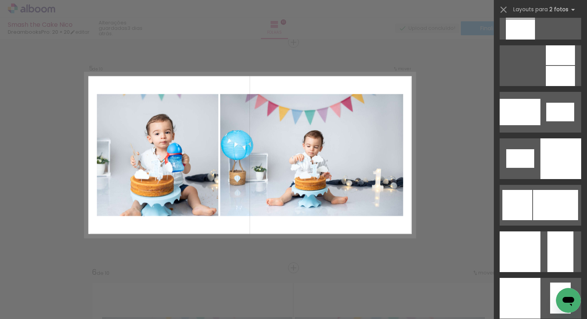
drag, startPoint x: 537, startPoint y: 219, endPoint x: 355, endPoint y: 263, distance: 187.2
click at [537, 219] on div at bounding box center [555, 205] width 45 height 30
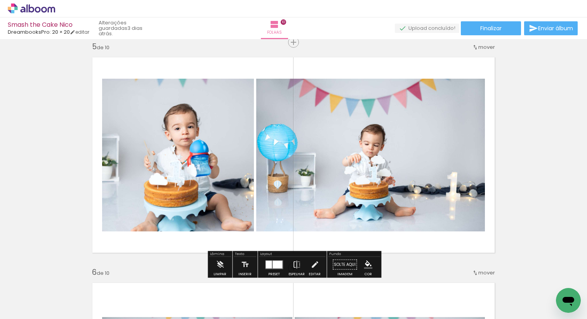
scroll to position [911, 0]
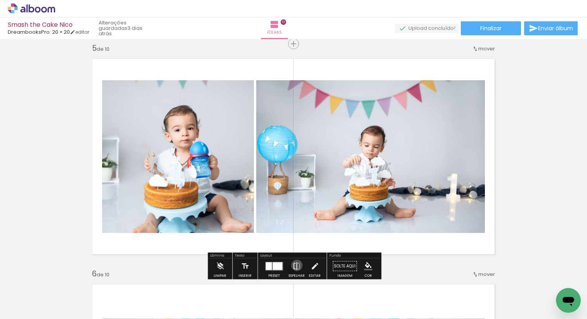
click at [295, 265] on iron-icon at bounding box center [296, 267] width 9 height 16
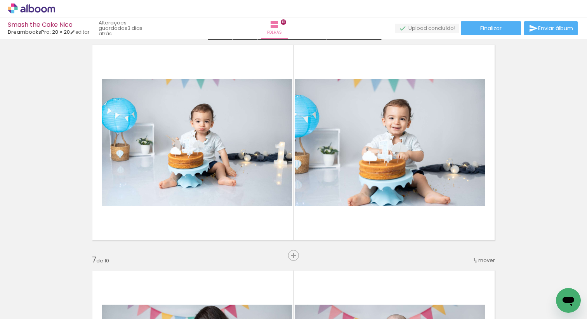
scroll to position [1152, 0]
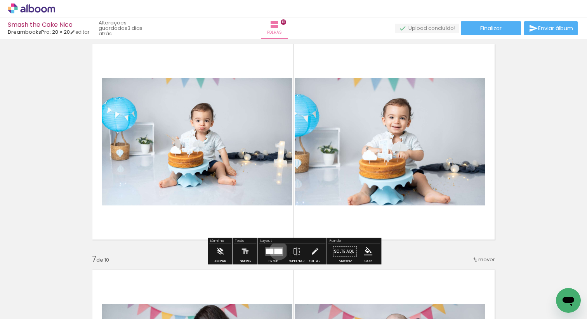
click at [277, 251] on div at bounding box center [278, 251] width 8 height 5
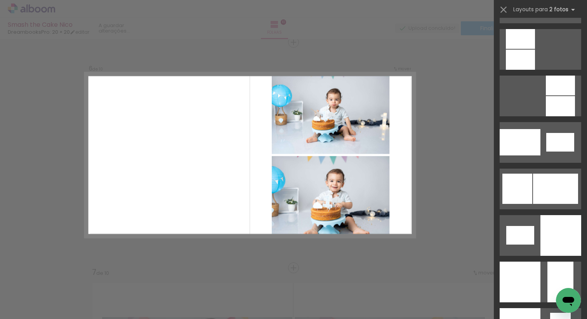
scroll to position [907, 0]
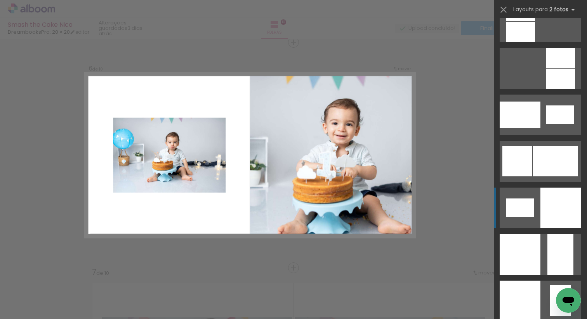
click at [540, 203] on div at bounding box center [560, 208] width 41 height 41
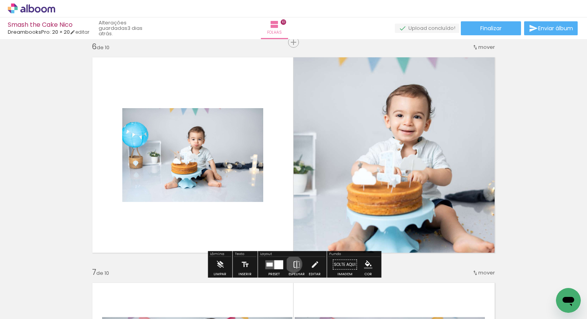
click at [292, 264] on iron-icon at bounding box center [296, 265] width 9 height 16
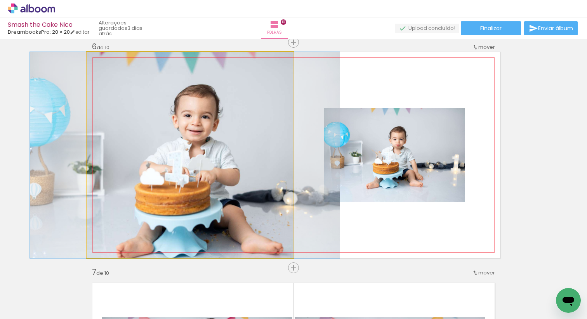
drag, startPoint x: 255, startPoint y: 171, endPoint x: 250, endPoint y: 170, distance: 5.5
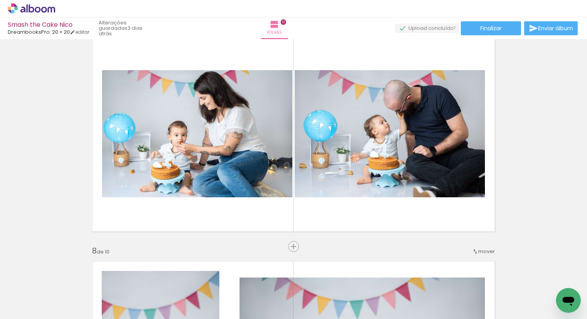
scroll to position [1385, 0]
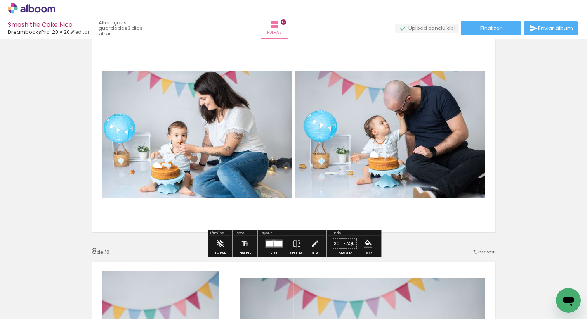
click at [272, 241] on quentale-layouter at bounding box center [274, 243] width 18 height 9
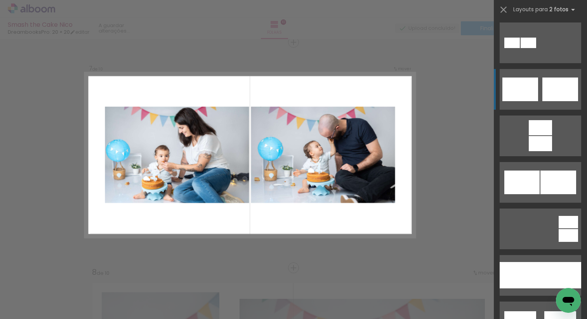
scroll to position [296, 0]
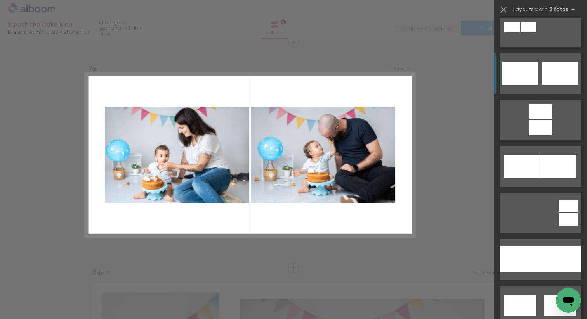
click at [526, 172] on div at bounding box center [521, 167] width 35 height 24
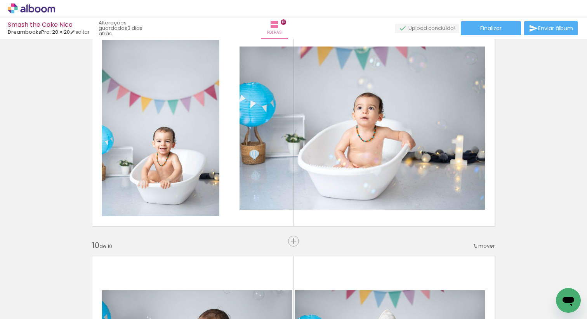
scroll to position [1827, 0]
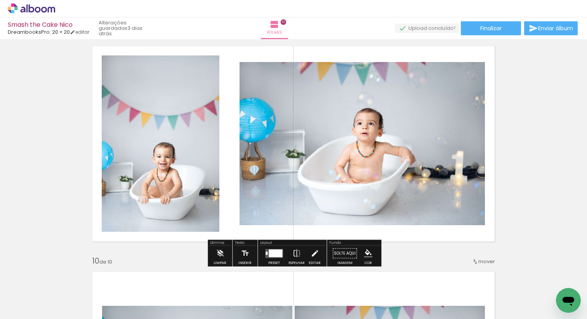
click at [268, 256] on div at bounding box center [275, 253] width 14 height 8
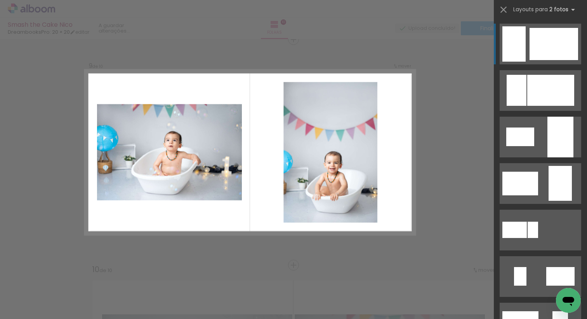
scroll to position [1816, 0]
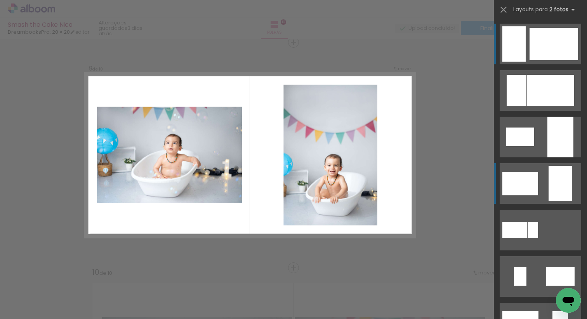
click at [538, 172] on quentale-layouter at bounding box center [539, 183] width 81 height 41
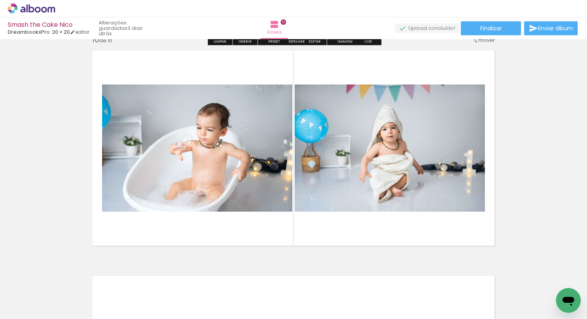
scroll to position [2041, 0]
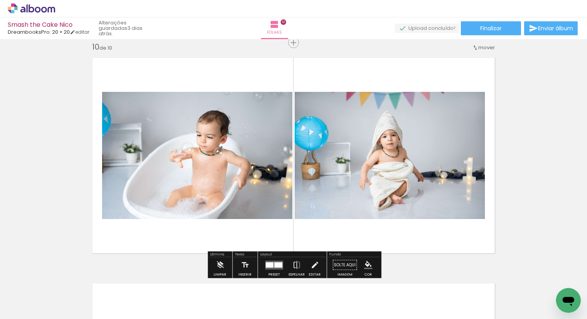
click at [275, 261] on quentale-layouter at bounding box center [274, 265] width 18 height 9
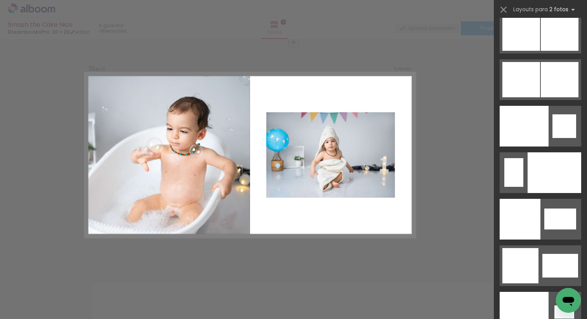
scroll to position [3994, 0]
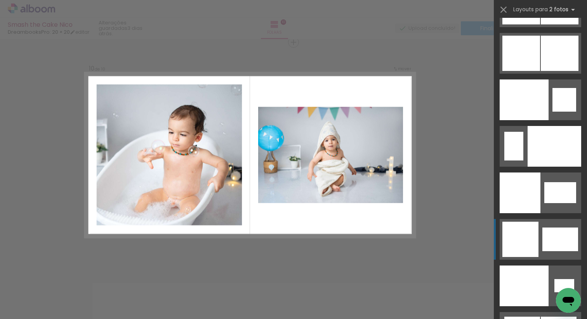
click at [542, 234] on div at bounding box center [560, 240] width 36 height 24
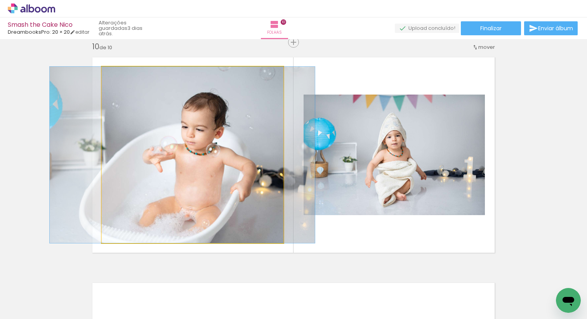
drag, startPoint x: 235, startPoint y: 185, endPoint x: 225, endPoint y: 185, distance: 10.1
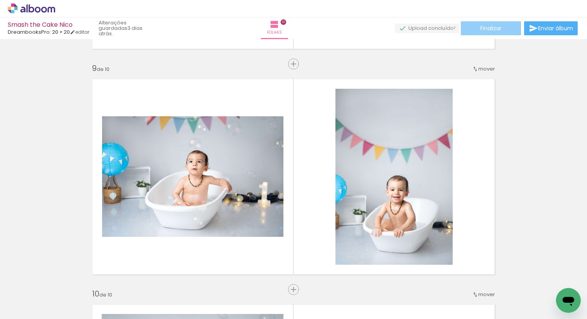
scroll to position [1793, 0]
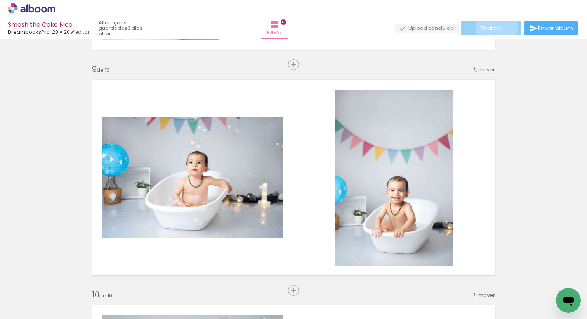
click at [493, 28] on span "Finalizar" at bounding box center [490, 28] width 21 height 5
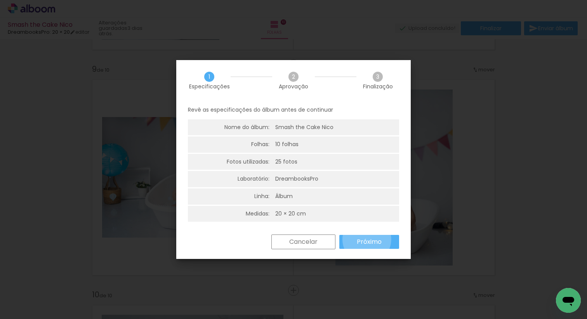
click at [0, 0] on slot "Próximo" at bounding box center [0, 0] width 0 height 0
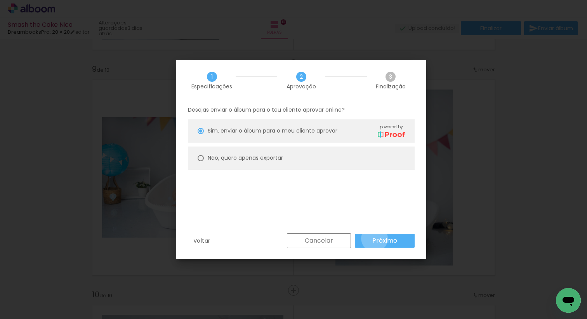
click at [0, 0] on slot "Próximo" at bounding box center [0, 0] width 0 height 0
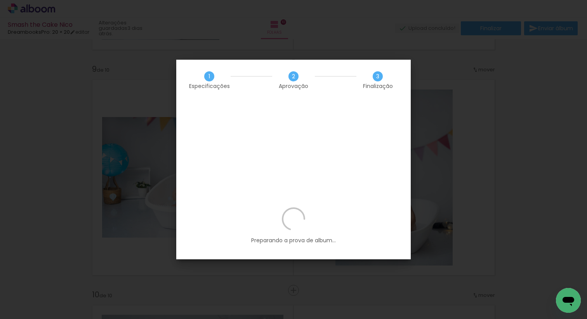
scroll to position [3994, 0]
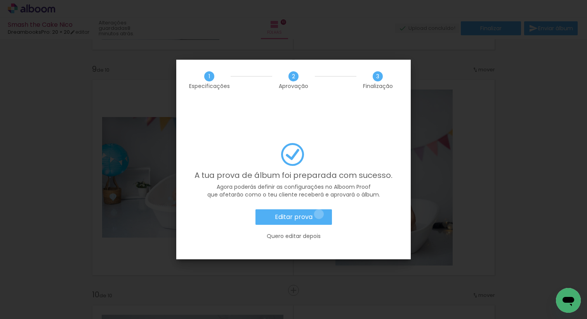
click at [319, 209] on paper-button "Editar prova" at bounding box center [293, 217] width 76 height 16
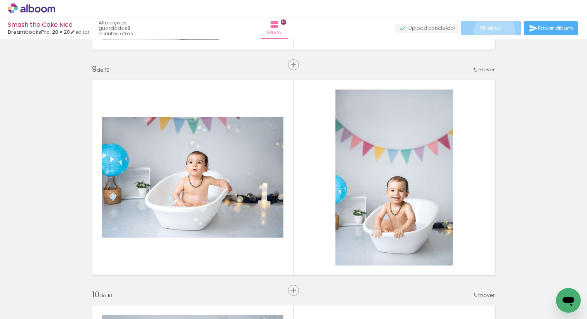
click at [491, 32] on paper-button "Finalizar" at bounding box center [490, 28] width 60 height 14
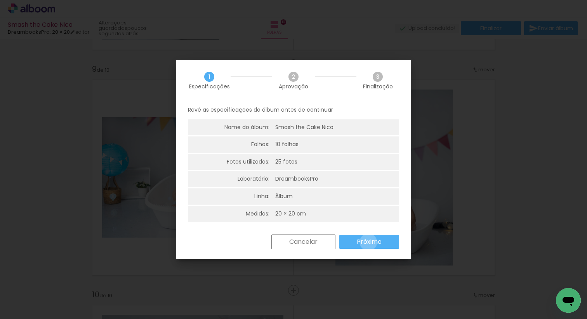
click at [0, 0] on slot "Próximo" at bounding box center [0, 0] width 0 height 0
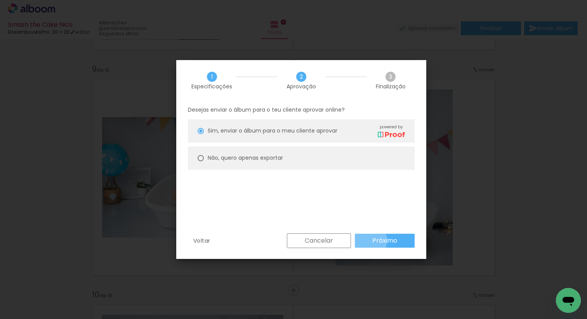
click at [367, 241] on paper-button "Próximo" at bounding box center [385, 241] width 60 height 14
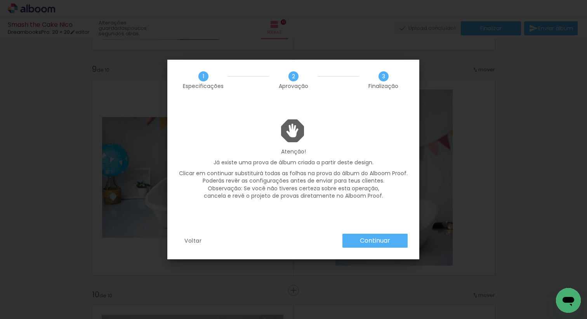
click at [0, 0] on slot "Continuar" at bounding box center [0, 0] width 0 height 0
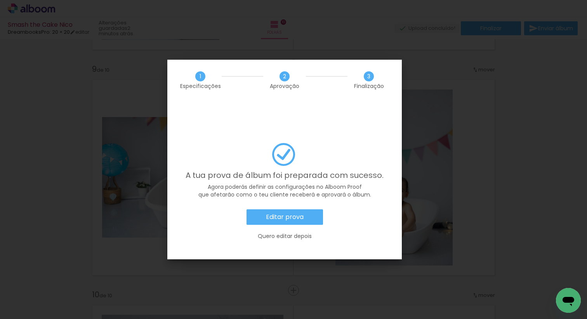
click at [296, 209] on paper-button "Editar prova" at bounding box center [284, 217] width 76 height 16
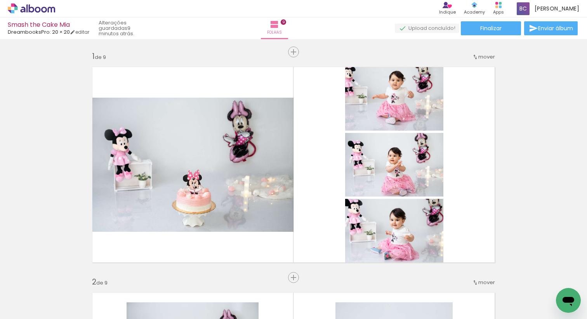
scroll to position [0, 392]
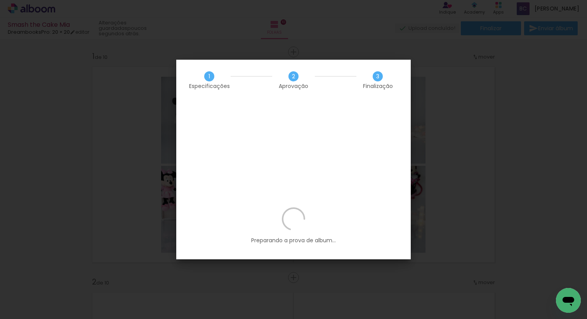
scroll to position [0, 392]
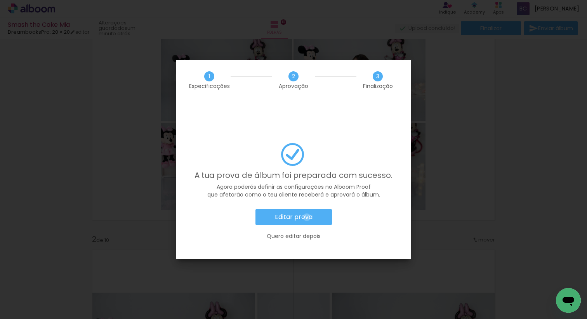
click at [0, 0] on slot "Editar prova" at bounding box center [0, 0] width 0 height 0
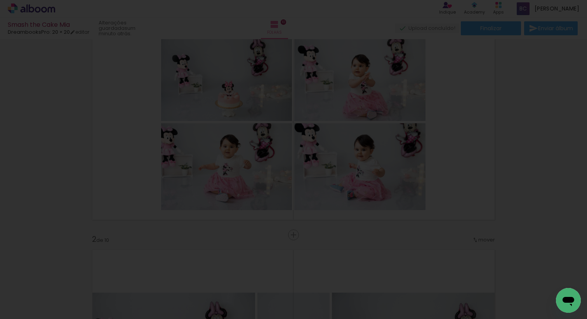
scroll to position [0, 392]
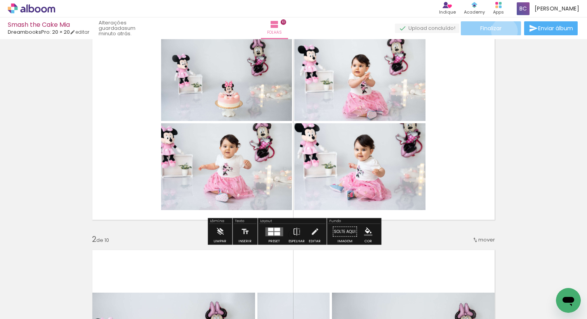
click at [501, 31] on paper-button "Finalizar" at bounding box center [490, 28] width 60 height 14
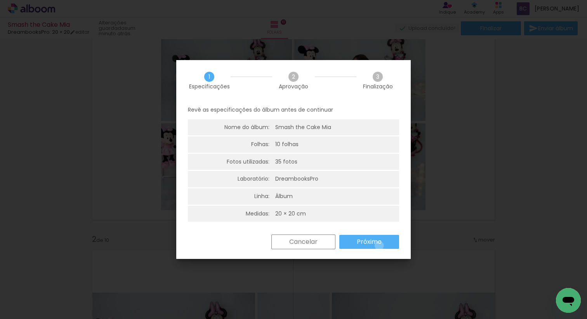
click at [379, 246] on paper-button "Próximo" at bounding box center [369, 242] width 60 height 14
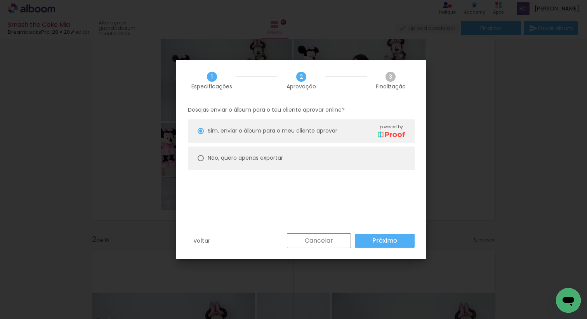
click at [0, 0] on slot "Próximo" at bounding box center [0, 0] width 0 height 0
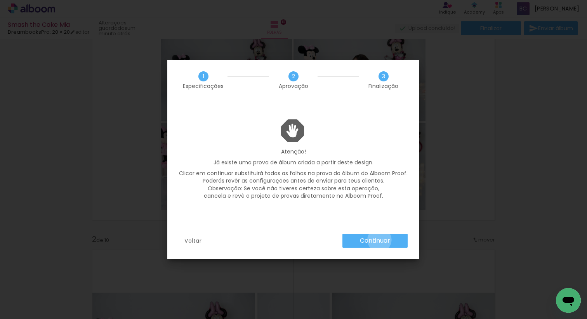
click at [0, 0] on slot "Continuar" at bounding box center [0, 0] width 0 height 0
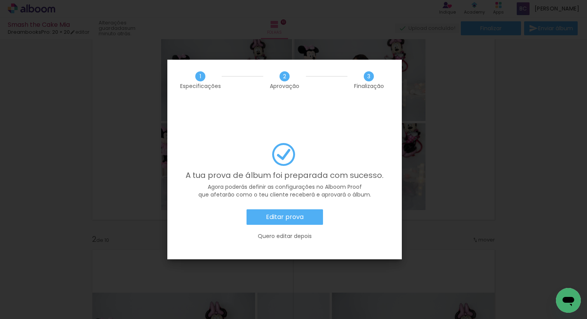
click at [0, 0] on slot "Editar prova" at bounding box center [0, 0] width 0 height 0
